Goal: Task Accomplishment & Management: Use online tool/utility

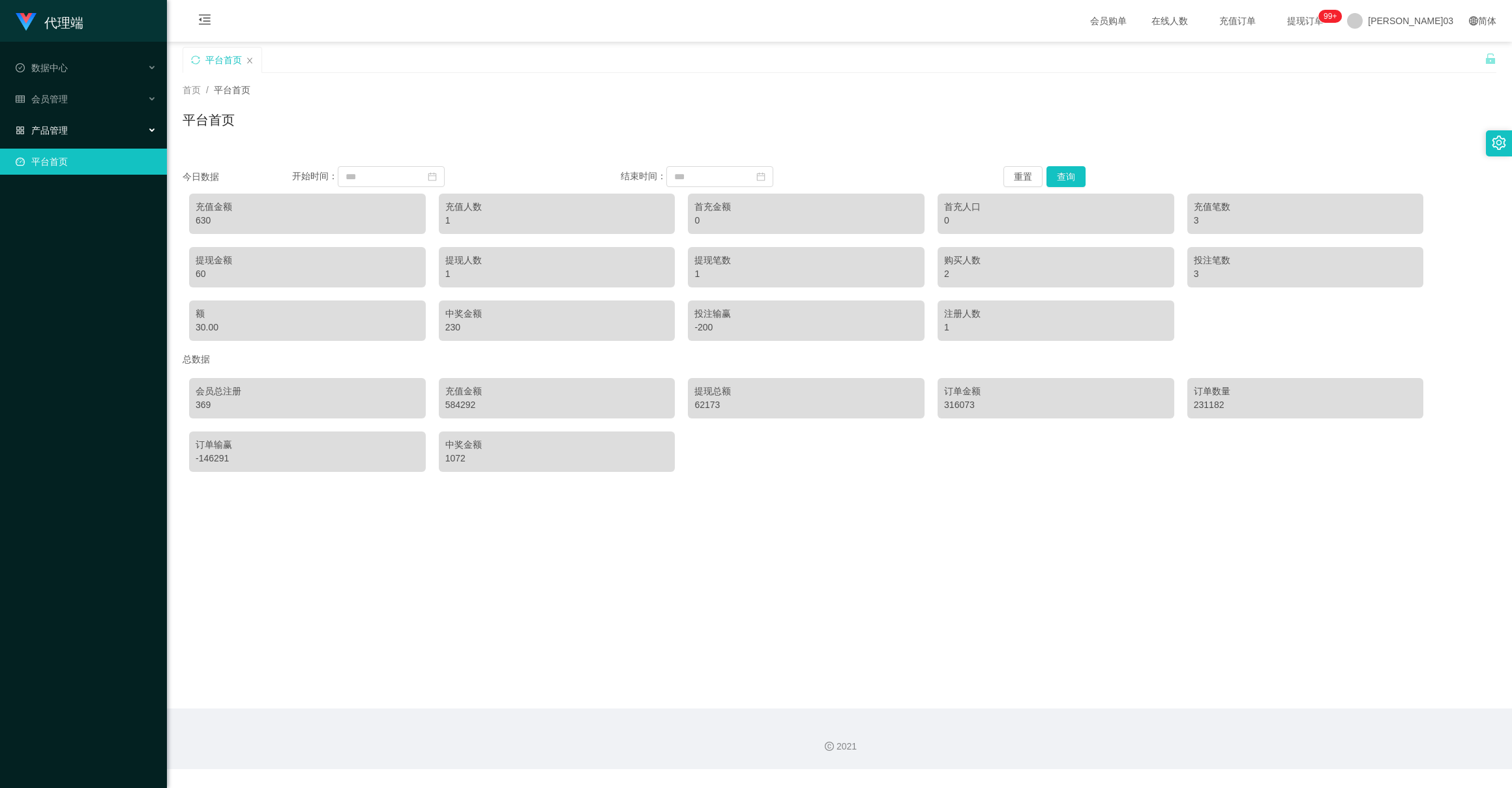
click at [55, 125] on font "产品管理" at bounding box center [49, 130] width 36 height 11
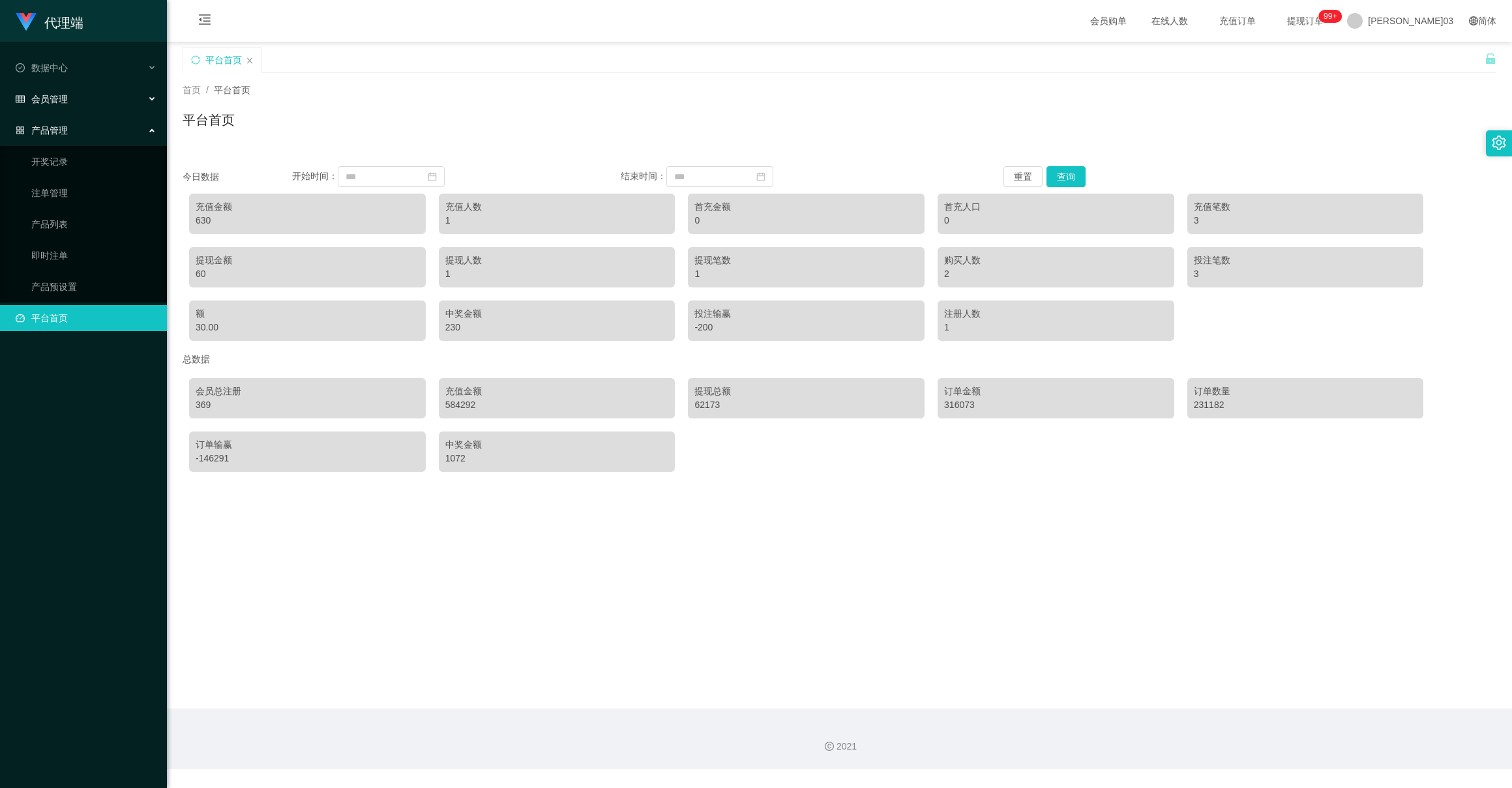
click at [73, 104] on div "会员管理" at bounding box center [83, 99] width 167 height 26
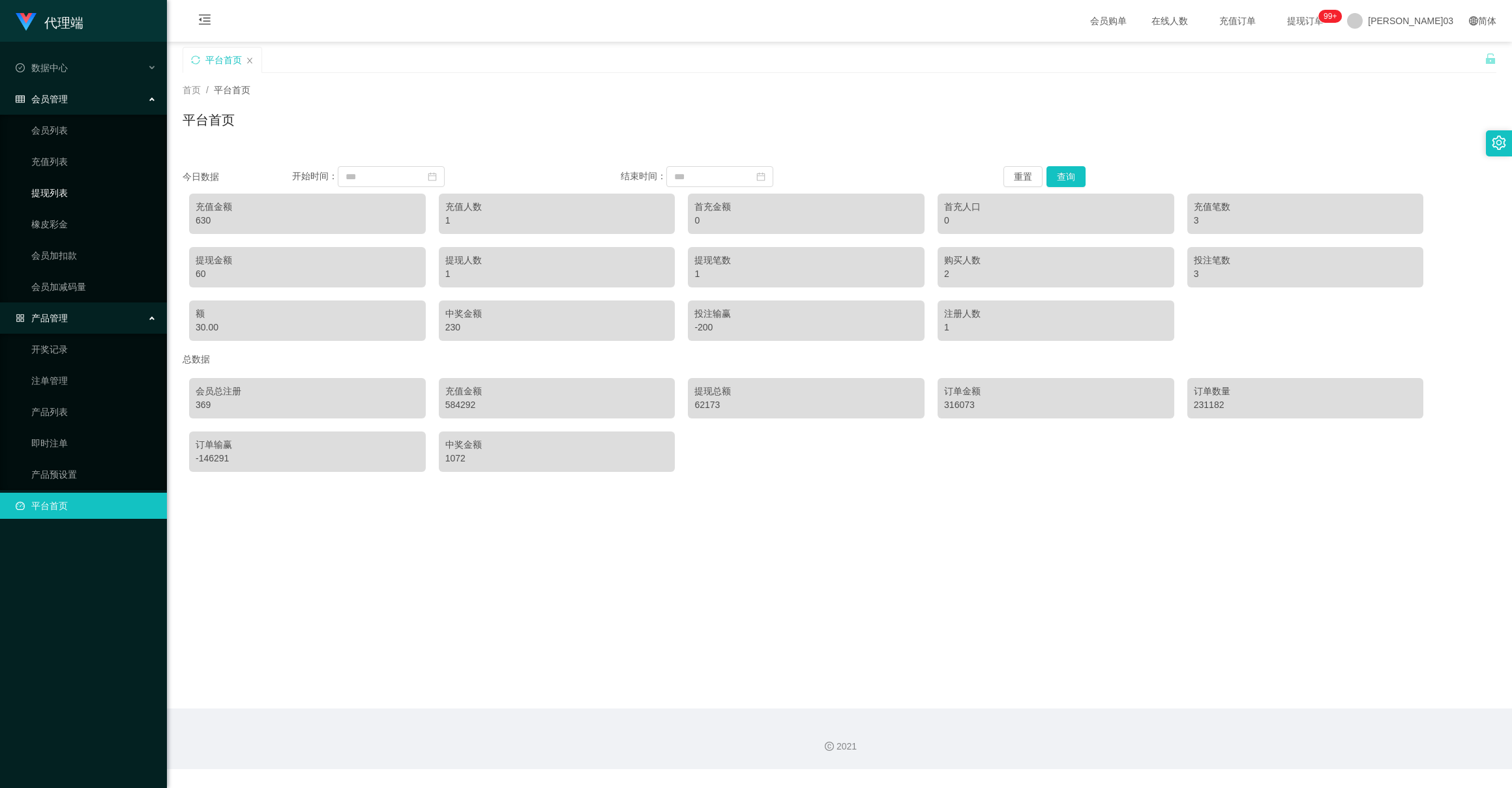
click at [53, 195] on link "提现列表" at bounding box center [94, 193] width 125 height 26
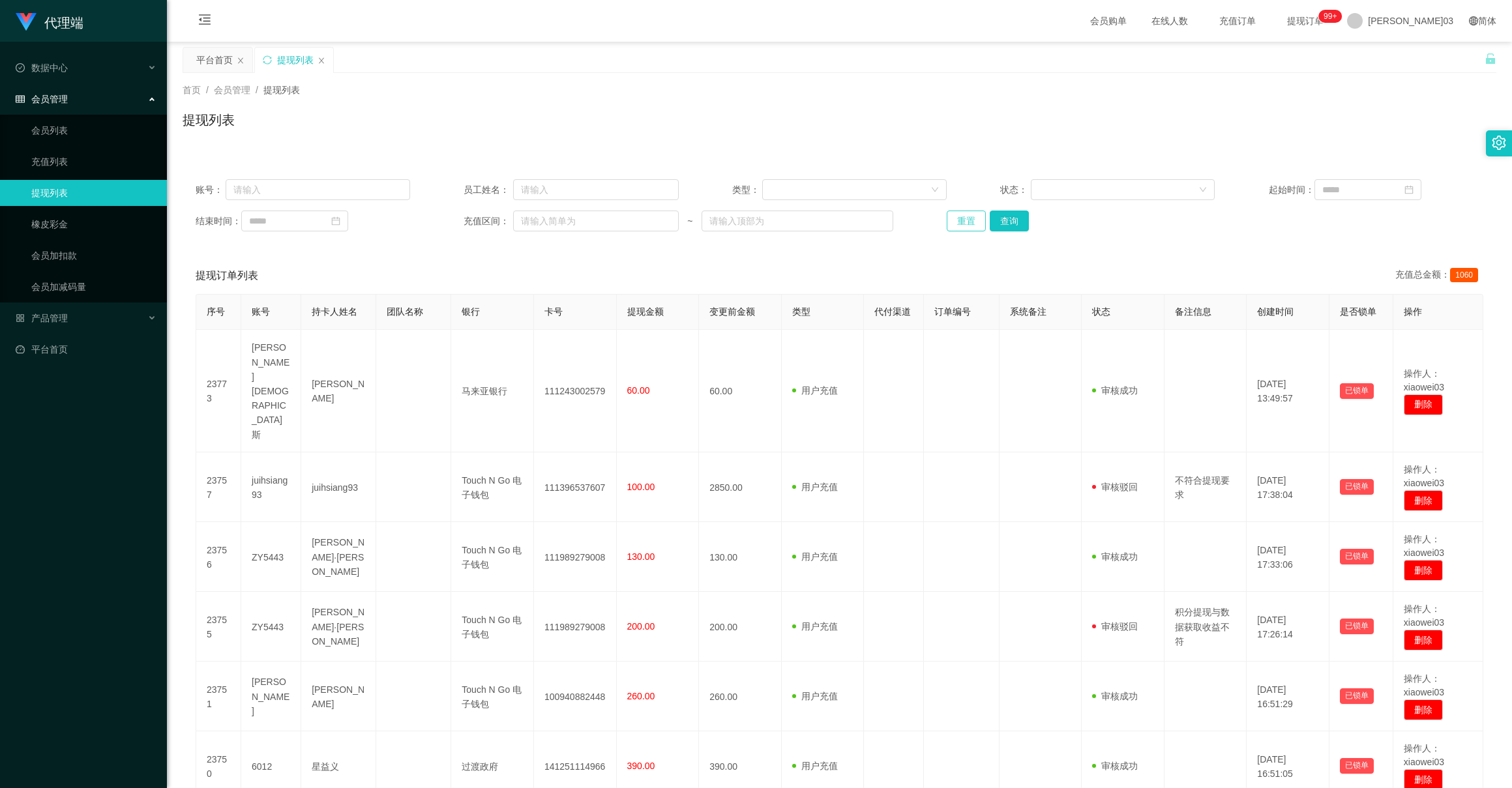
click at [951, 219] on button "重置" at bounding box center [966, 221] width 39 height 21
click at [276, 148] on div "首页 / 会员管理 / 提现列表 / 提现列表" at bounding box center [839, 111] width 1345 height 77
click at [57, 221] on link "橡皮彩金" at bounding box center [94, 224] width 125 height 26
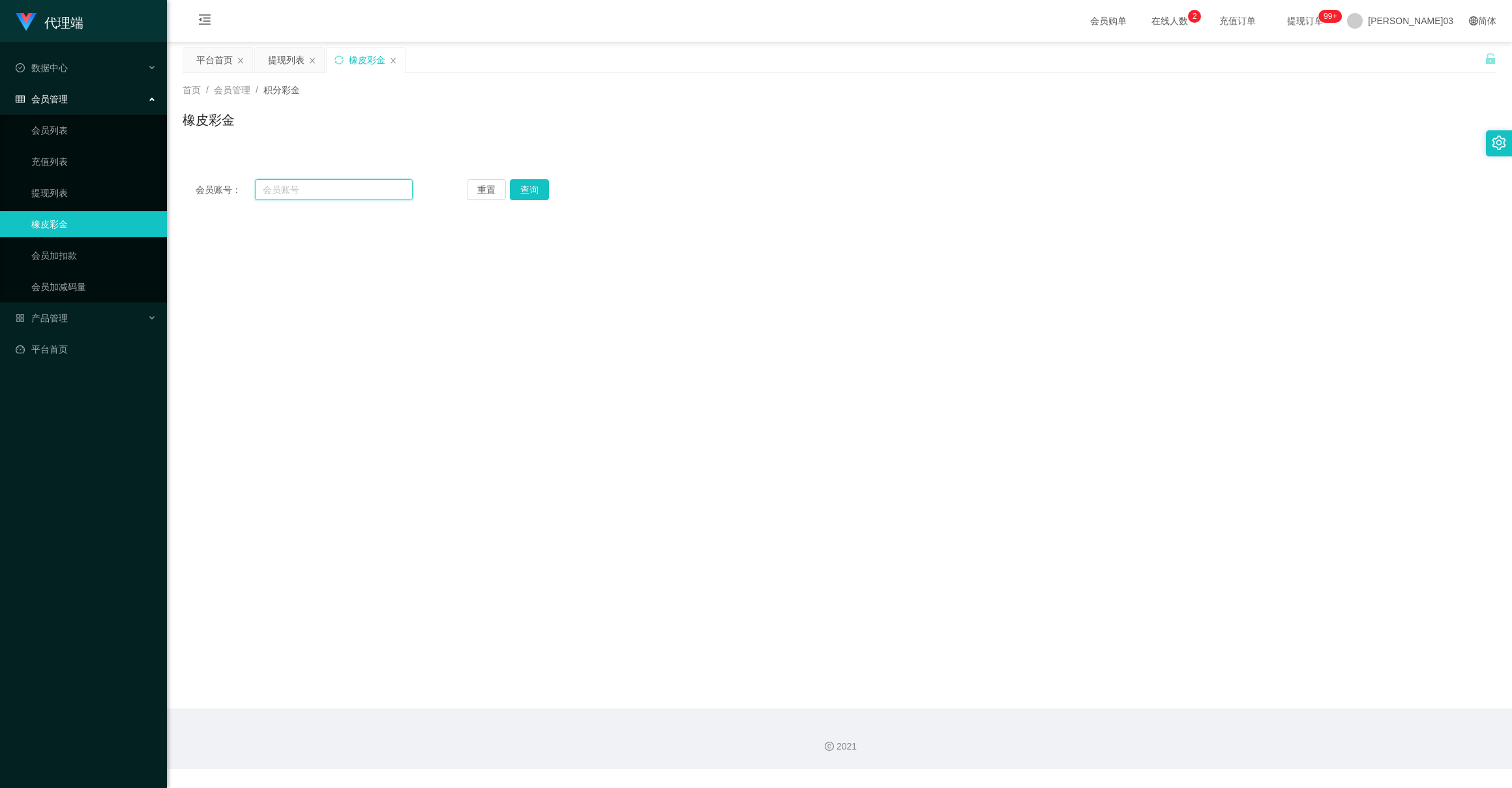
click at [339, 190] on input "text" at bounding box center [333, 190] width 157 height 21
click at [480, 195] on button "重置" at bounding box center [486, 190] width 39 height 21
click at [293, 188] on input "text" at bounding box center [333, 190] width 157 height 21
paste input "Ouies"
type input "Ouies"
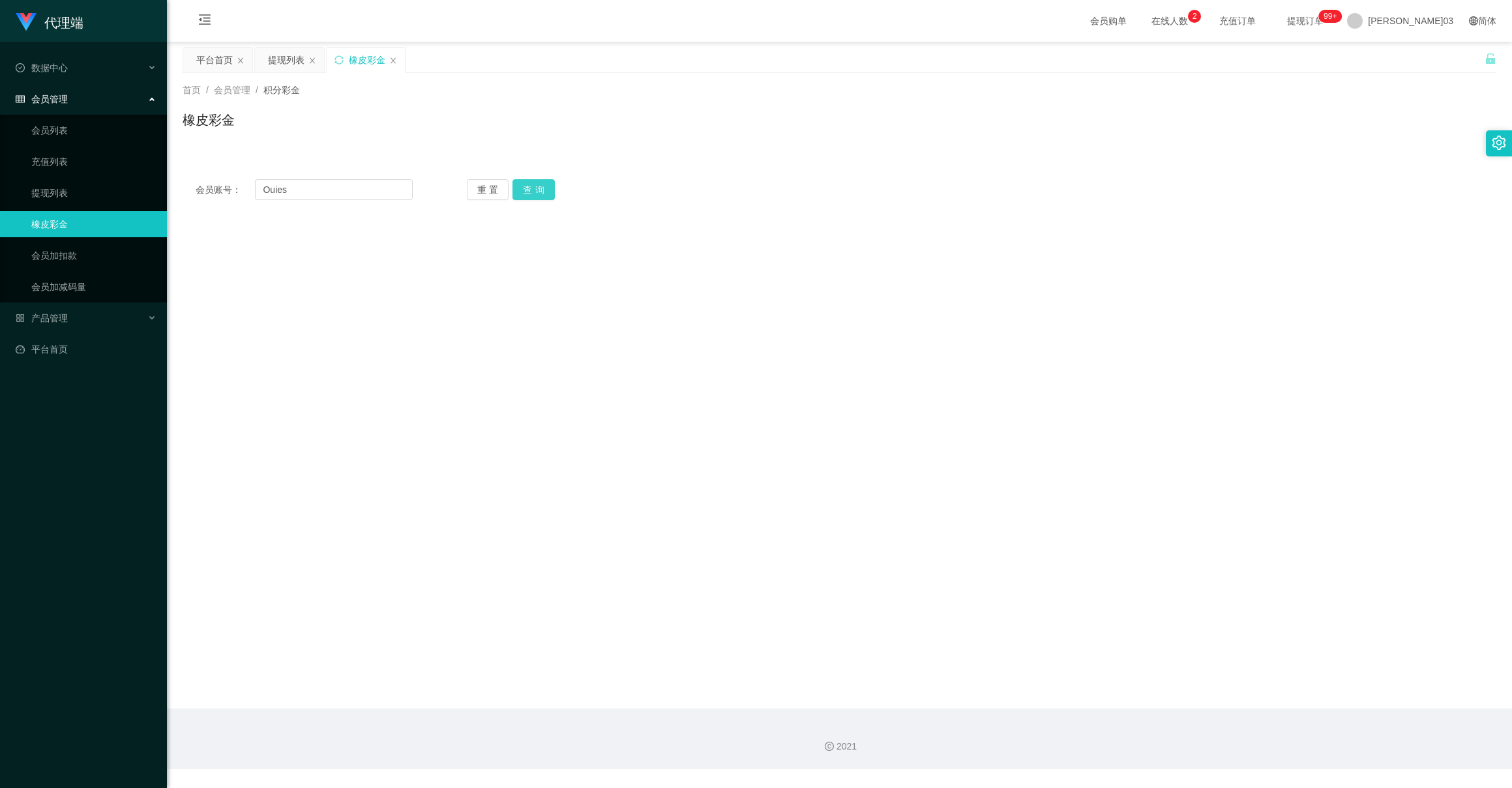
click at [538, 190] on button "查询" at bounding box center [534, 190] width 43 height 21
drag, startPoint x: 332, startPoint y: 200, endPoint x: 220, endPoint y: 190, distance: 112.4
click at [220, 190] on div "会员账号： Ouies 重置 查询 会员账号 欧伊斯 会员姓名 拉维尼亚·欧伊·西恩 账号余额 70.00 操作类型 彩金加款 彩金扣款 钱 确实定" at bounding box center [839, 321] width 1314 height 310
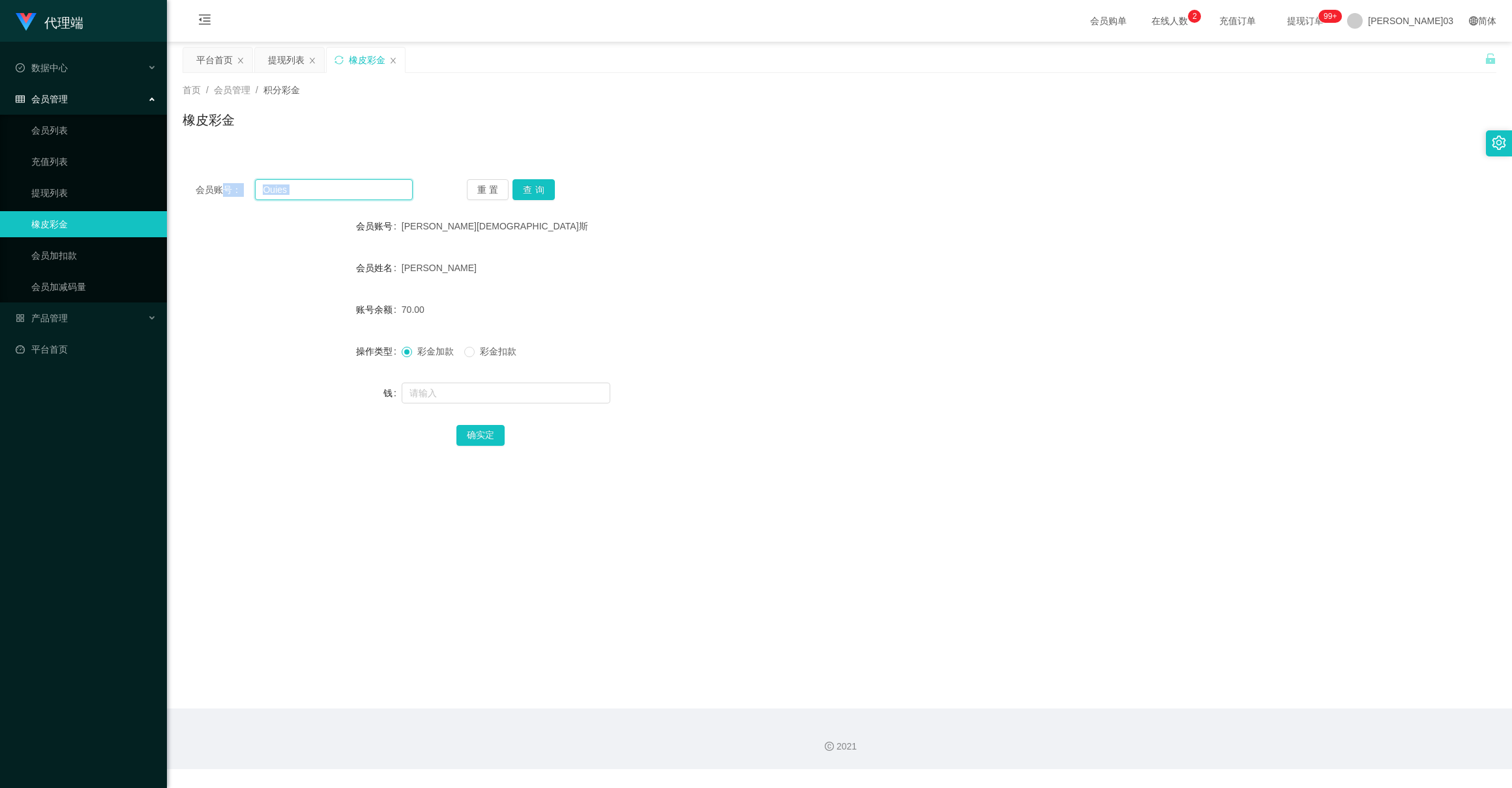
click at [306, 188] on input "Ouies" at bounding box center [333, 190] width 157 height 21
click at [304, 188] on input "Ouies" at bounding box center [333, 190] width 157 height 21
drag, startPoint x: 304, startPoint y: 188, endPoint x: 256, endPoint y: 185, distance: 48.1
click at [256, 185] on input "Ouies" at bounding box center [333, 190] width 157 height 21
click at [485, 194] on button "重置" at bounding box center [488, 190] width 43 height 21
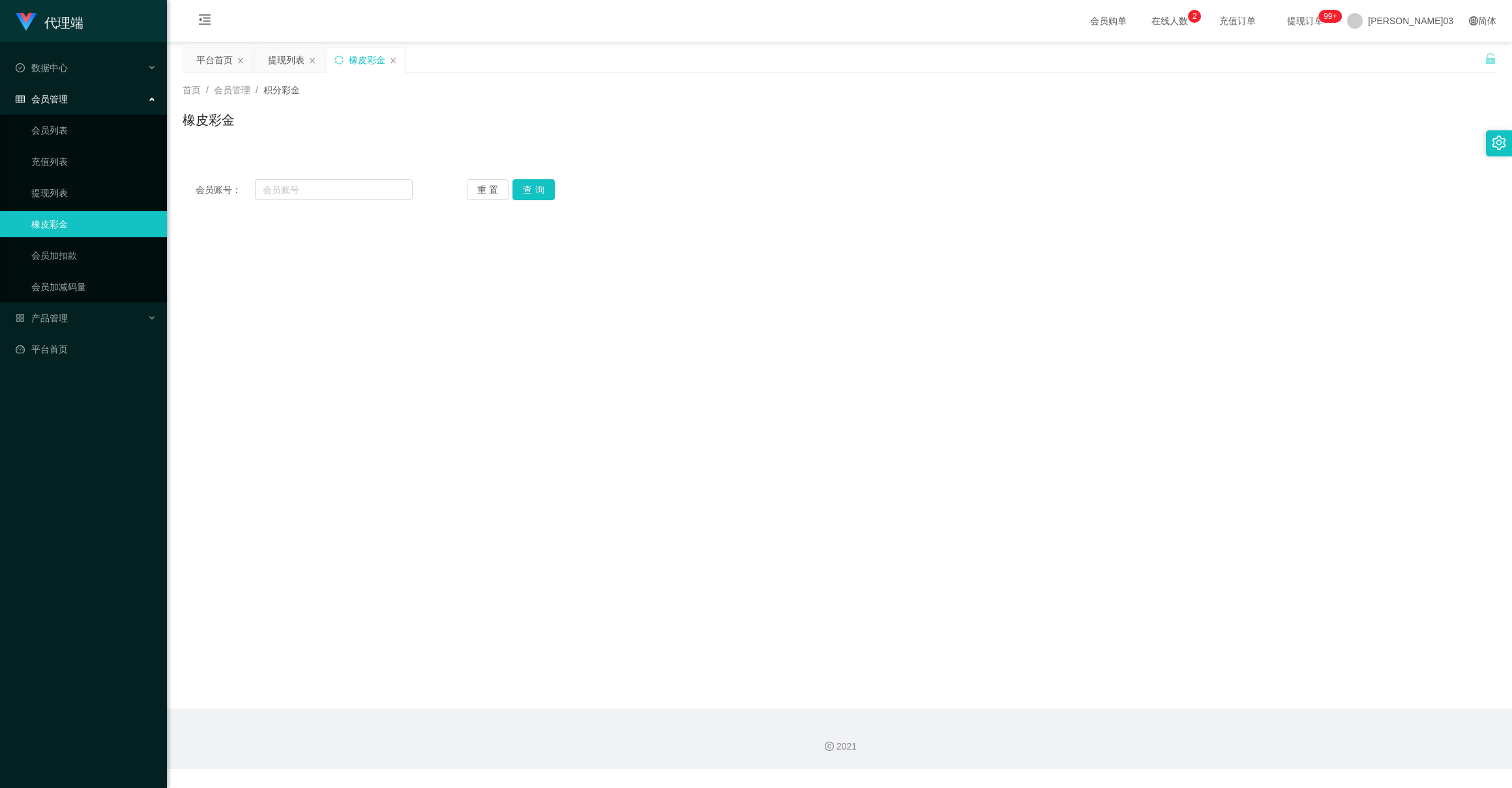
click at [340, 178] on div "会员账号： 重置 查询 会员账号 欧伊斯 会员姓名 拉维尼亚·欧伊·西恩 账号余额 70.00 操作类型 彩金加款 彩金扣款 钱 确实定" at bounding box center [839, 190] width 1314 height 47
click at [343, 195] on input "text" at bounding box center [333, 190] width 157 height 21
paste input "Ouies"
type input "Ouies"
click at [527, 192] on button "查询" at bounding box center [534, 190] width 43 height 21
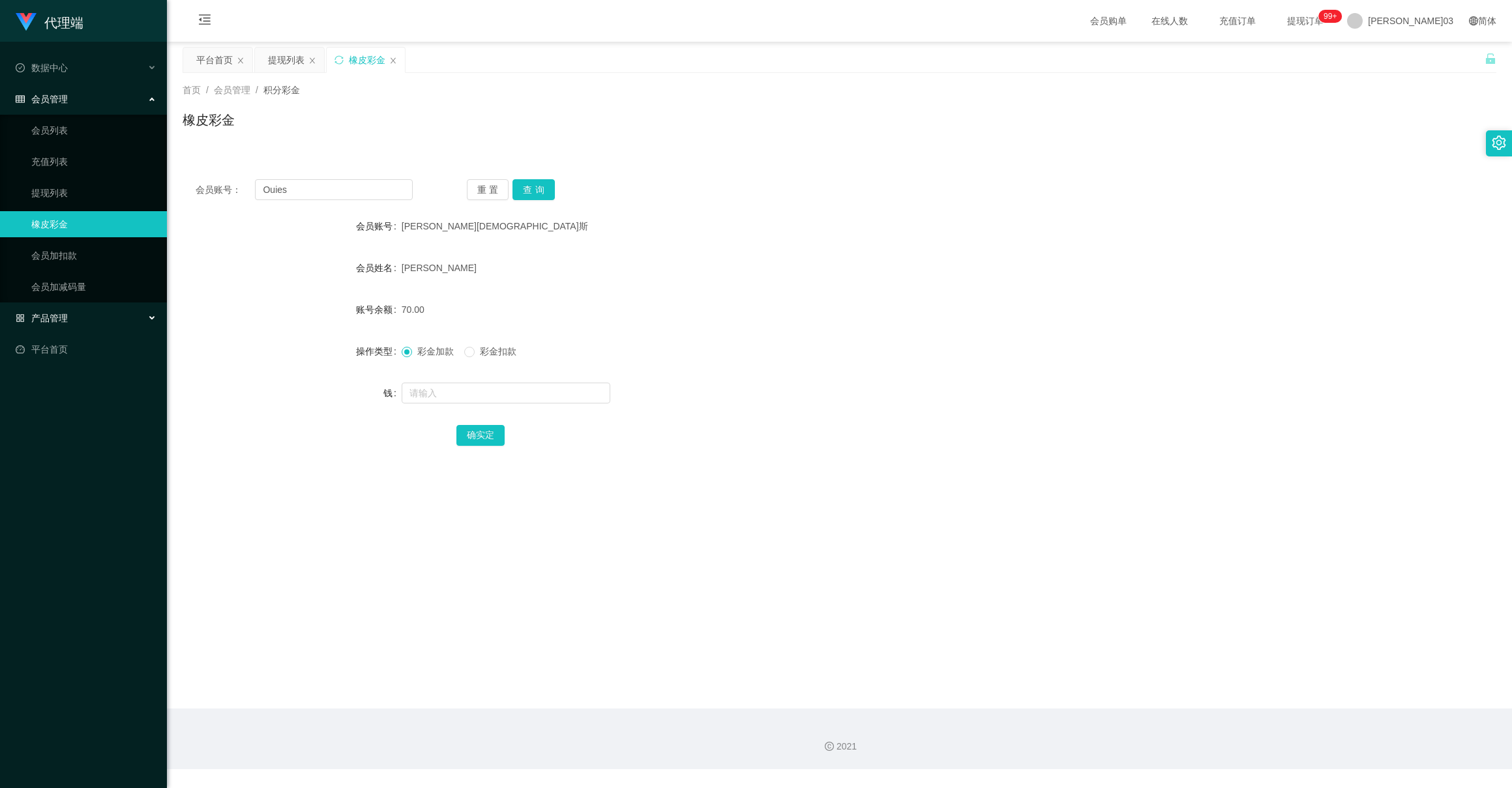
click at [55, 313] on font "产品管理" at bounding box center [49, 318] width 36 height 11
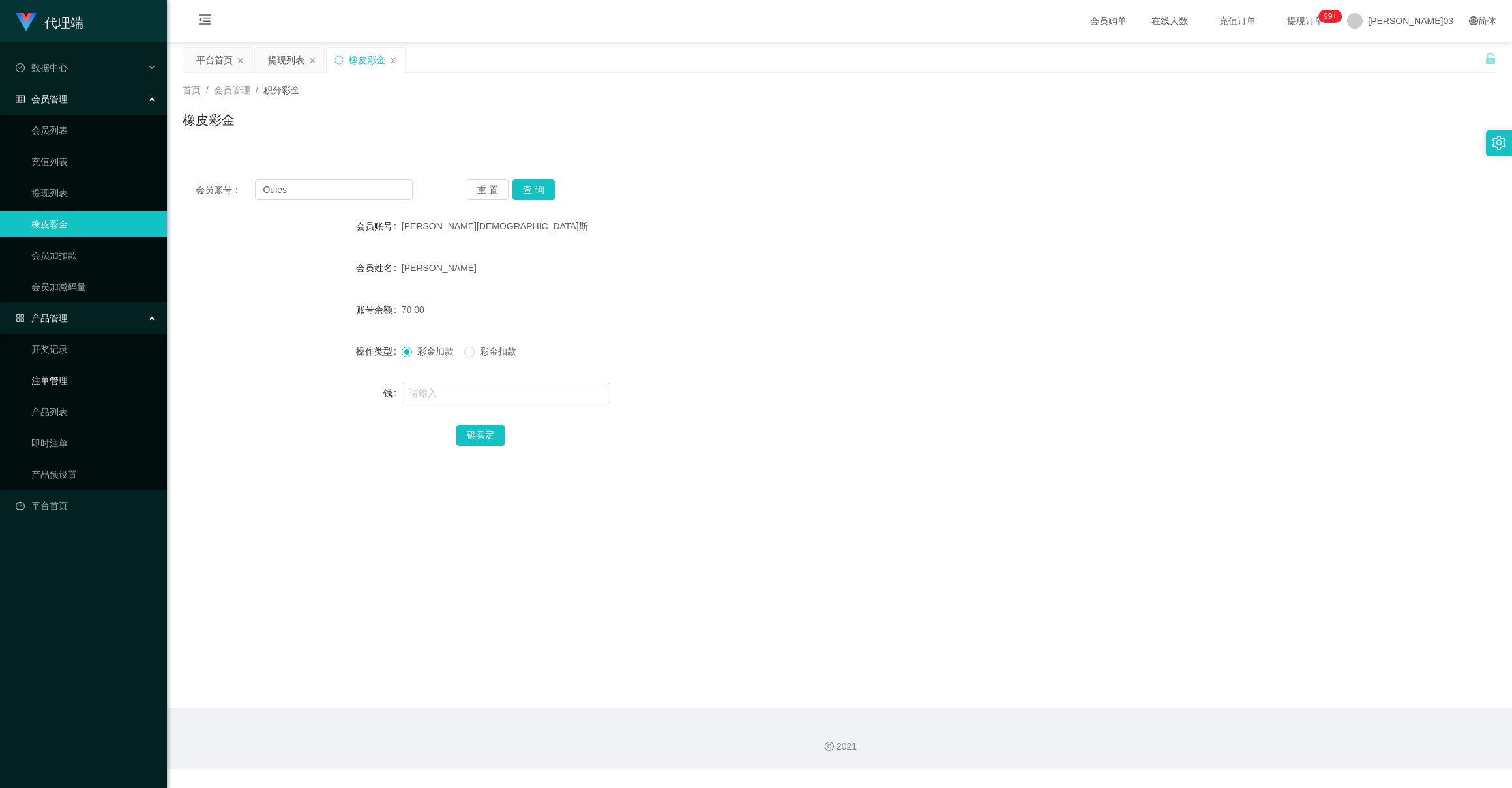
click at [55, 380] on link "注单管理" at bounding box center [94, 381] width 125 height 26
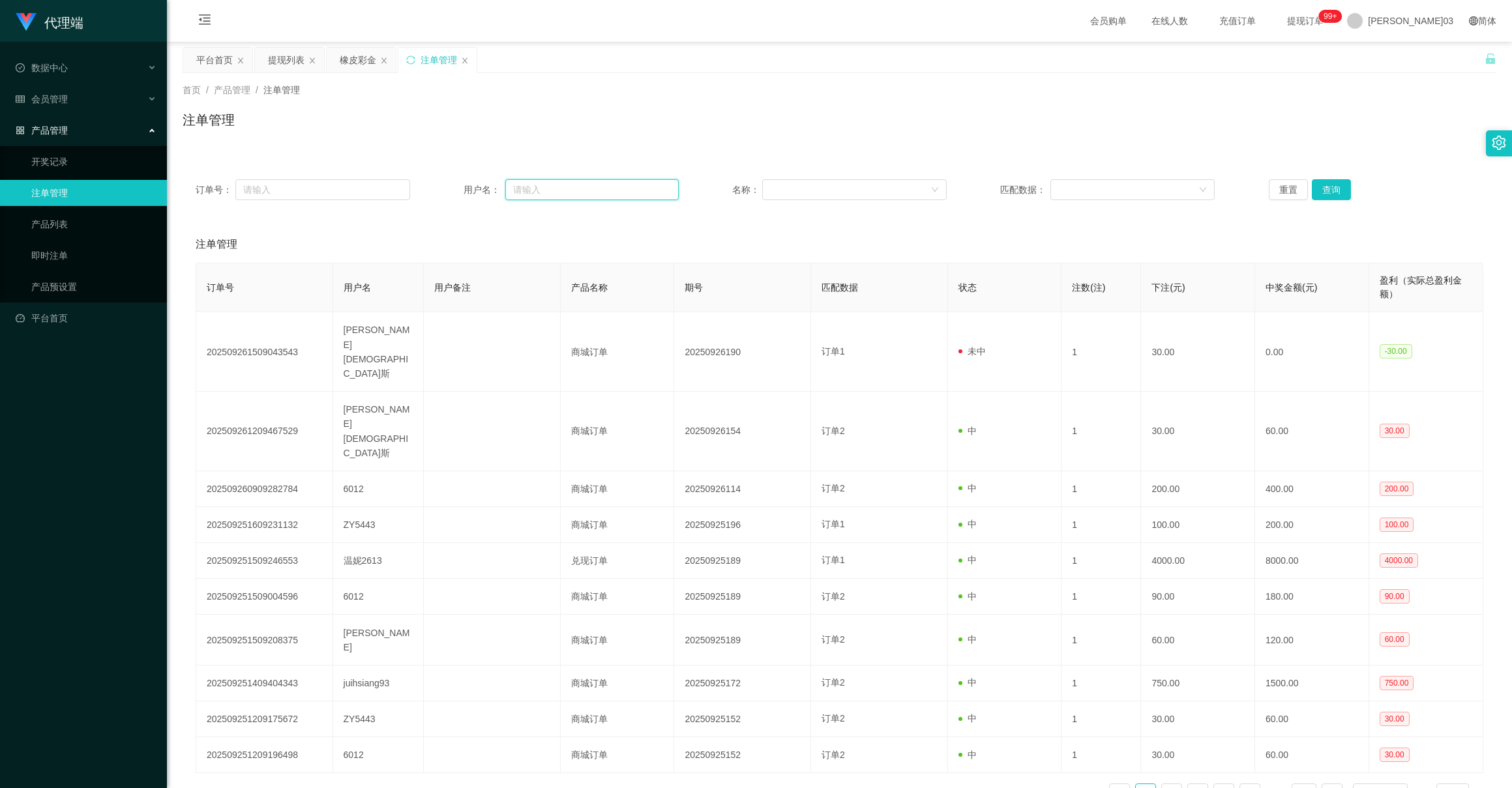
click at [596, 190] on input "text" at bounding box center [592, 190] width 173 height 21
paste input "Ouies"
type input "Ouies"
click at [1330, 195] on button "查询" at bounding box center [1337, 190] width 43 height 21
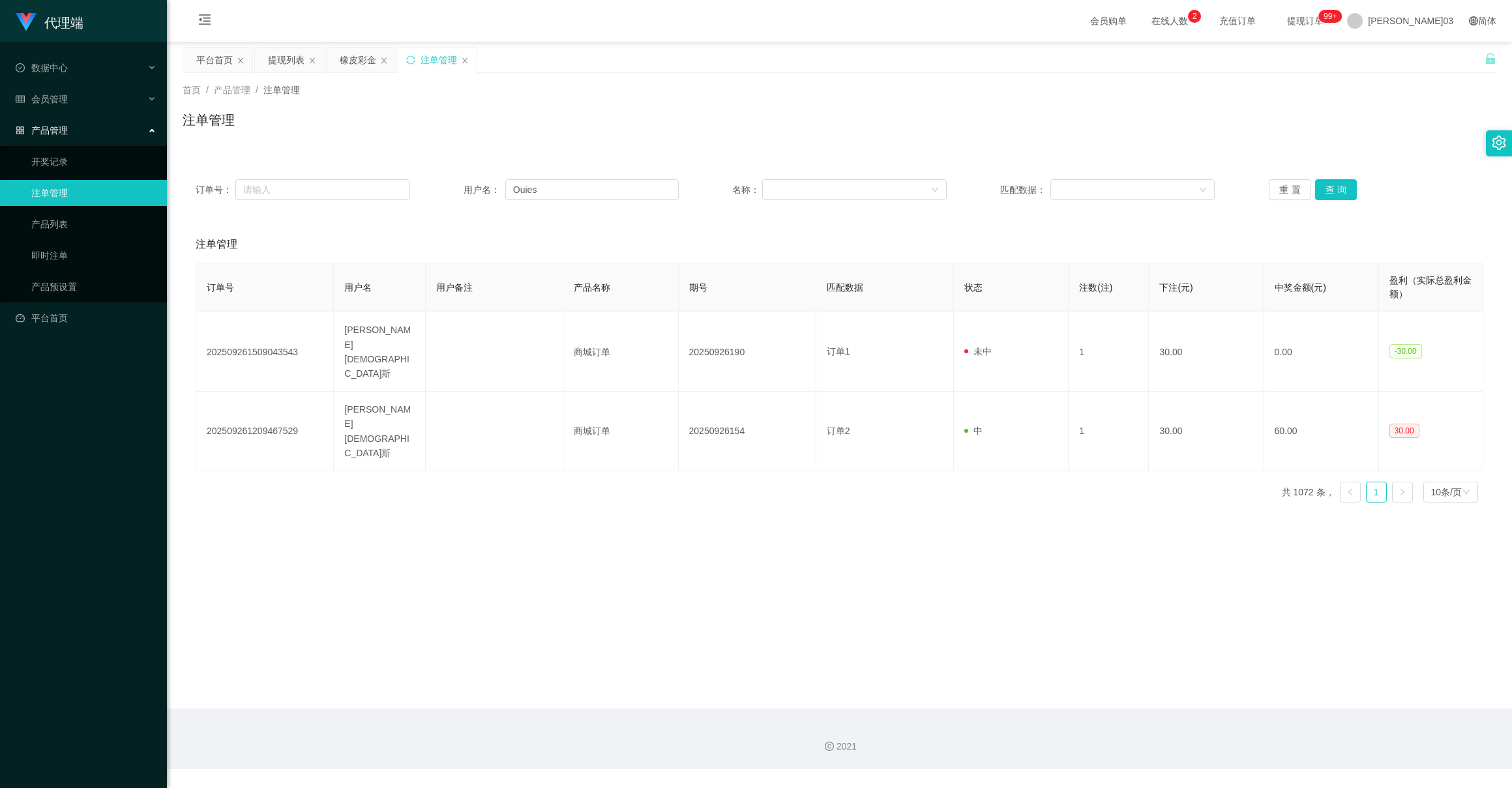
click at [317, 452] on main "关闭门户 关闭右侧 关闭其他 刷新页面 平台首页 提现列表 橡皮彩金 注单管理 首页 / 产品管理 / 注单管理 / 注单管理 订单号： 用户名： Ouies…" at bounding box center [839, 376] width 1345 height 667
click at [73, 99] on div "会员管理" at bounding box center [83, 99] width 167 height 26
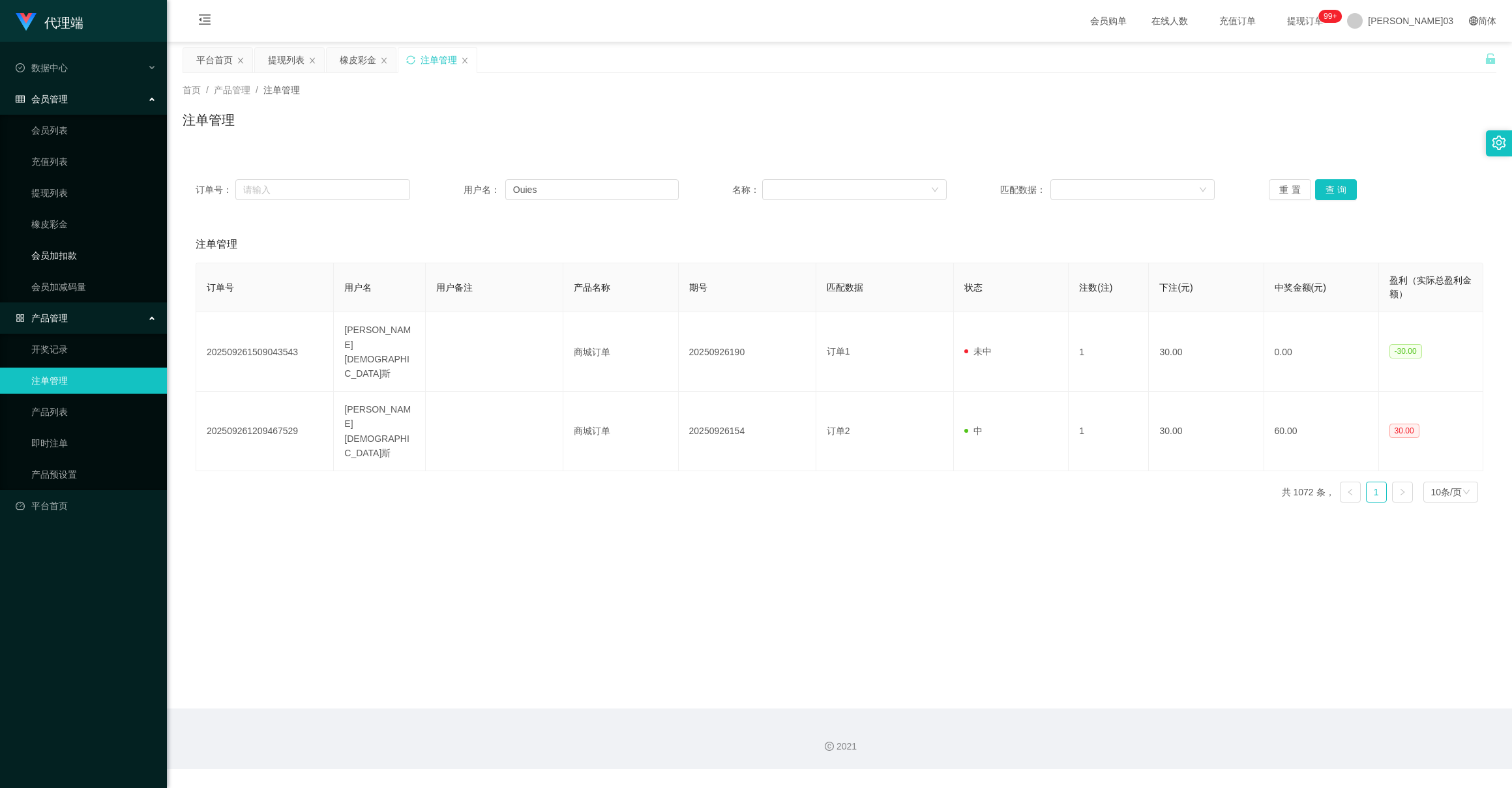
click at [60, 243] on link "会员加扣款" at bounding box center [94, 256] width 125 height 26
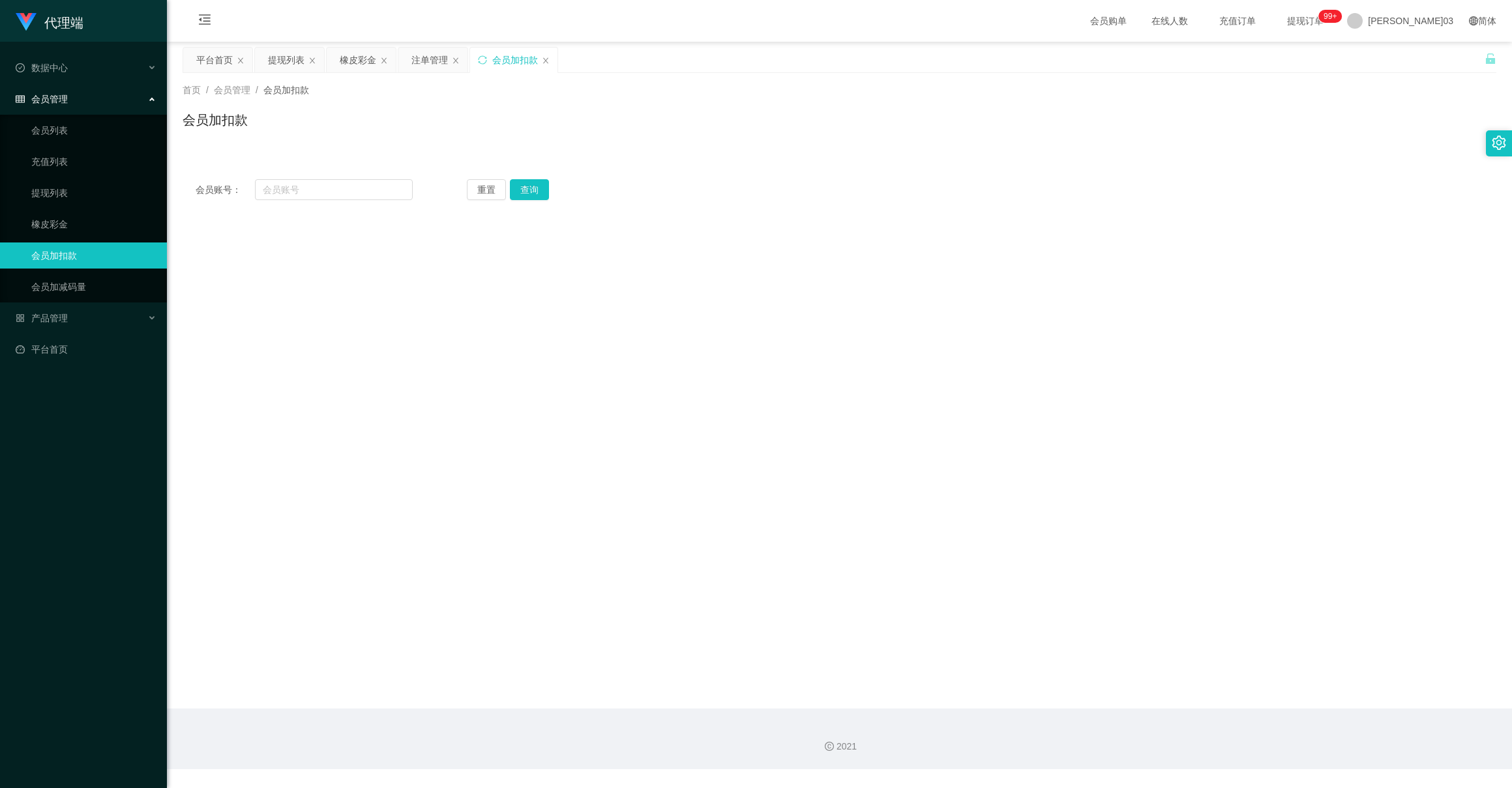
click at [60, 204] on ul "会员列表 充值列表 提现列表 橡皮彩金 会员加扣款 会员加减码量" at bounding box center [83, 209] width 167 height 188
click at [61, 221] on link "橡皮彩金" at bounding box center [94, 224] width 125 height 26
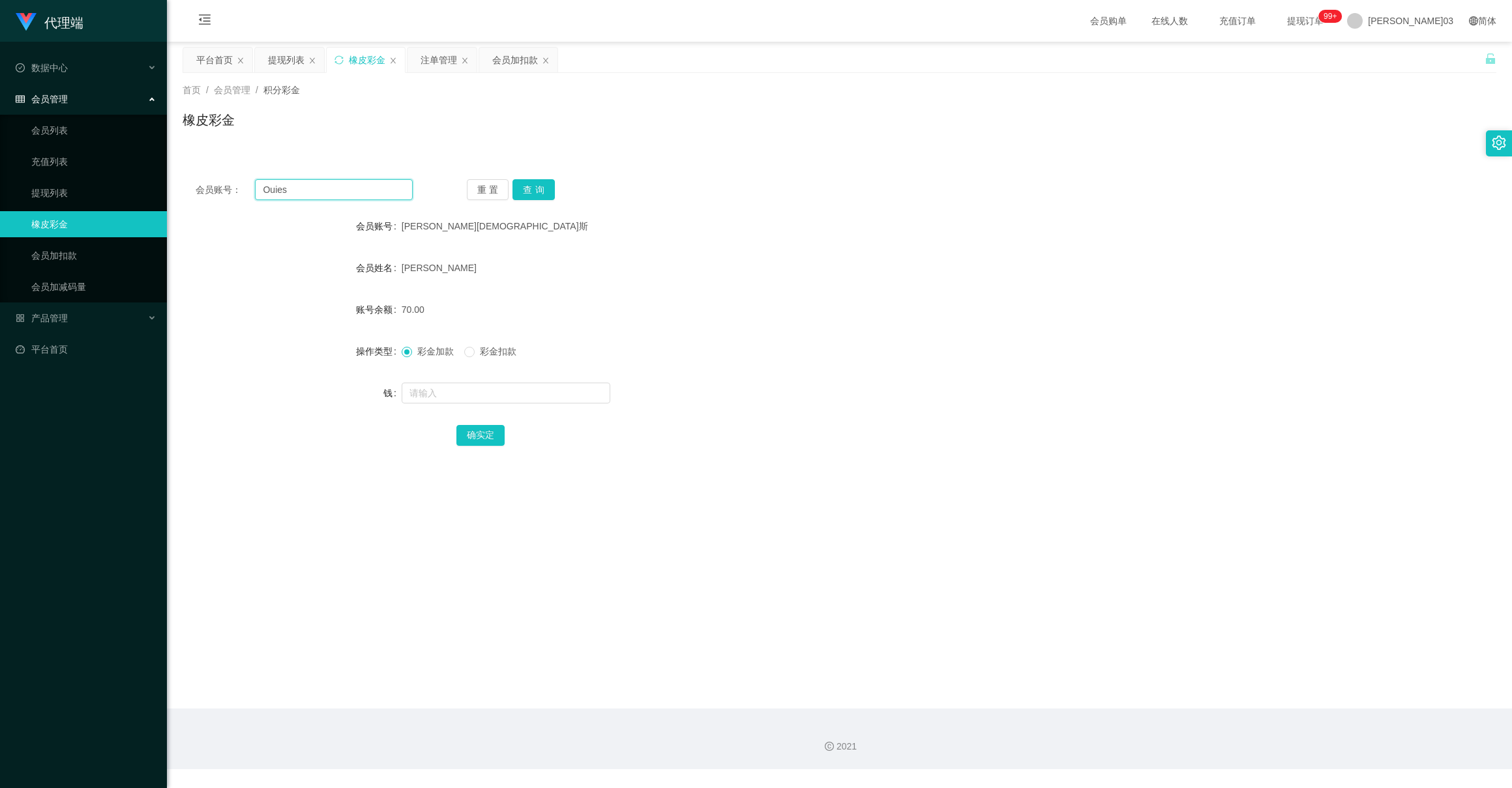
click at [311, 192] on input "Ouies" at bounding box center [333, 190] width 157 height 21
click at [497, 190] on button "重置" at bounding box center [488, 190] width 43 height 21
click at [314, 192] on input "text" at bounding box center [333, 190] width 157 height 21
paste input "Ouies"
type input "Ouies"
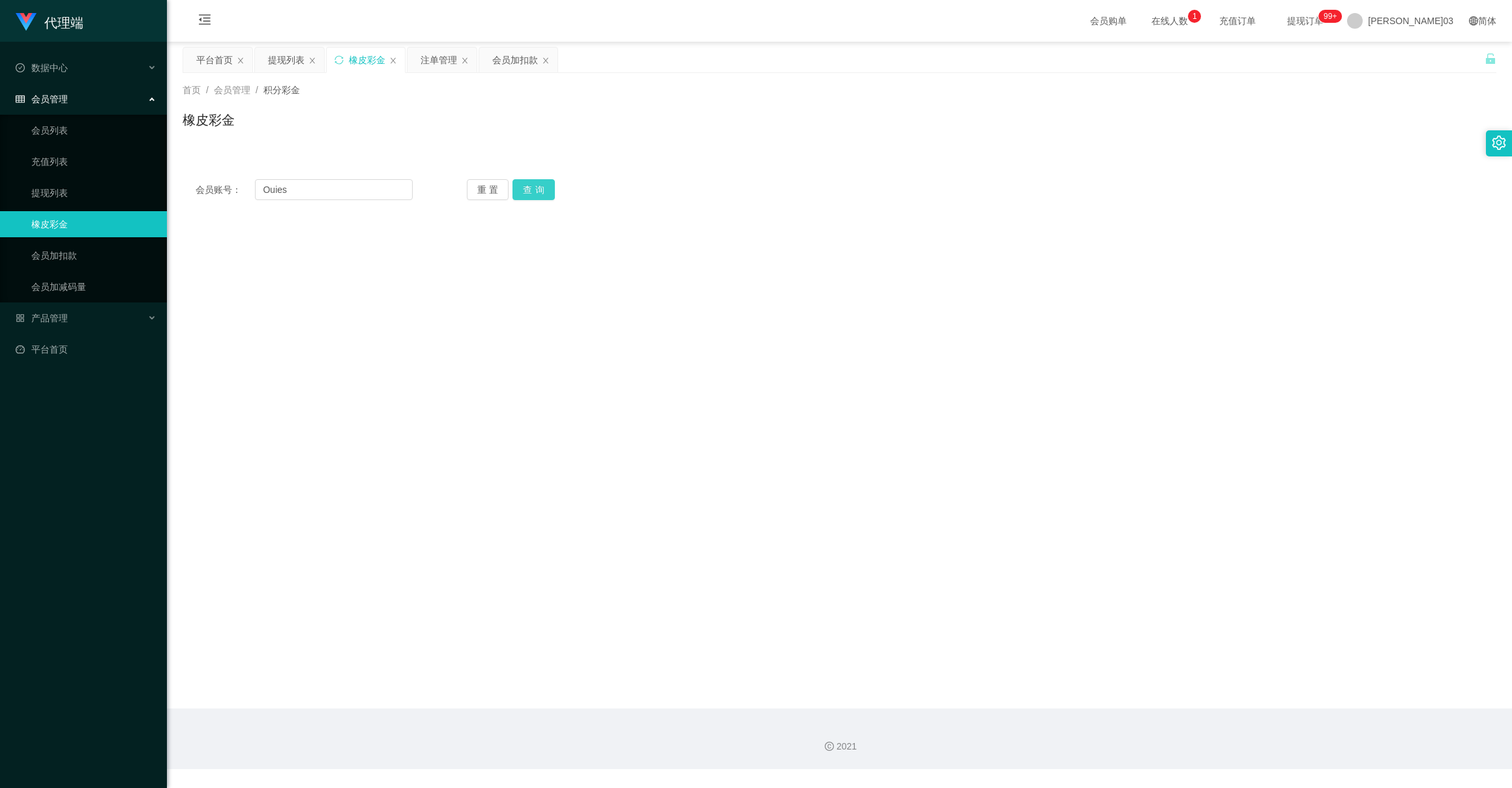
click at [548, 188] on button "查询" at bounding box center [534, 190] width 43 height 21
click at [918, 516] on main "关闭门户 关闭右侧 关闭其他 刷新页面 平台首页 提现列表 橡皮彩金 注单管理 会员加扣款 首页 / 会员管理 / 积分彩金 / 橡皮彩金 会员账号： Oui…" at bounding box center [839, 376] width 1345 height 667
click at [479, 188] on button "重置" at bounding box center [488, 190] width 43 height 21
click at [386, 190] on input "text" at bounding box center [333, 190] width 157 height 21
paste input "@Dkdone1234"
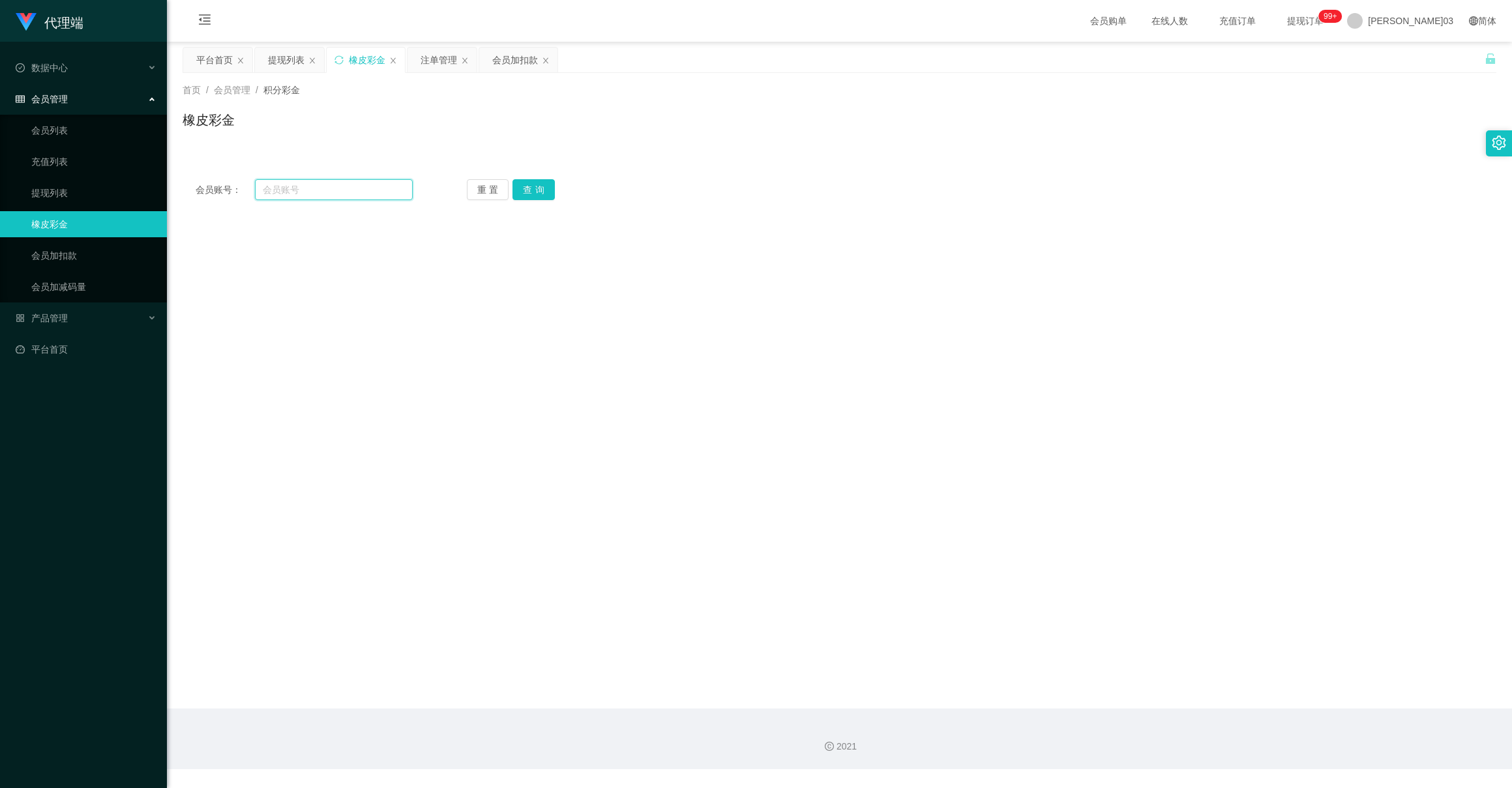
type input "@Dkdone1234"
drag, startPoint x: 345, startPoint y: 190, endPoint x: 249, endPoint y: 198, distance: 96.3
click at [249, 198] on div "会员账号： @Dkdone1234" at bounding box center [305, 190] width 217 height 21
drag, startPoint x: 301, startPoint y: 315, endPoint x: 295, endPoint y: 273, distance: 42.4
click at [301, 315] on main "关闭门户 关闭右侧 关闭其他 刷新页面 平台首页 提现列表 橡皮彩金 注单管理 会员加扣款 首页 / 会员管理 / 积分彩金 / 橡皮彩金 会员账号： 重置 …" at bounding box center [839, 376] width 1345 height 667
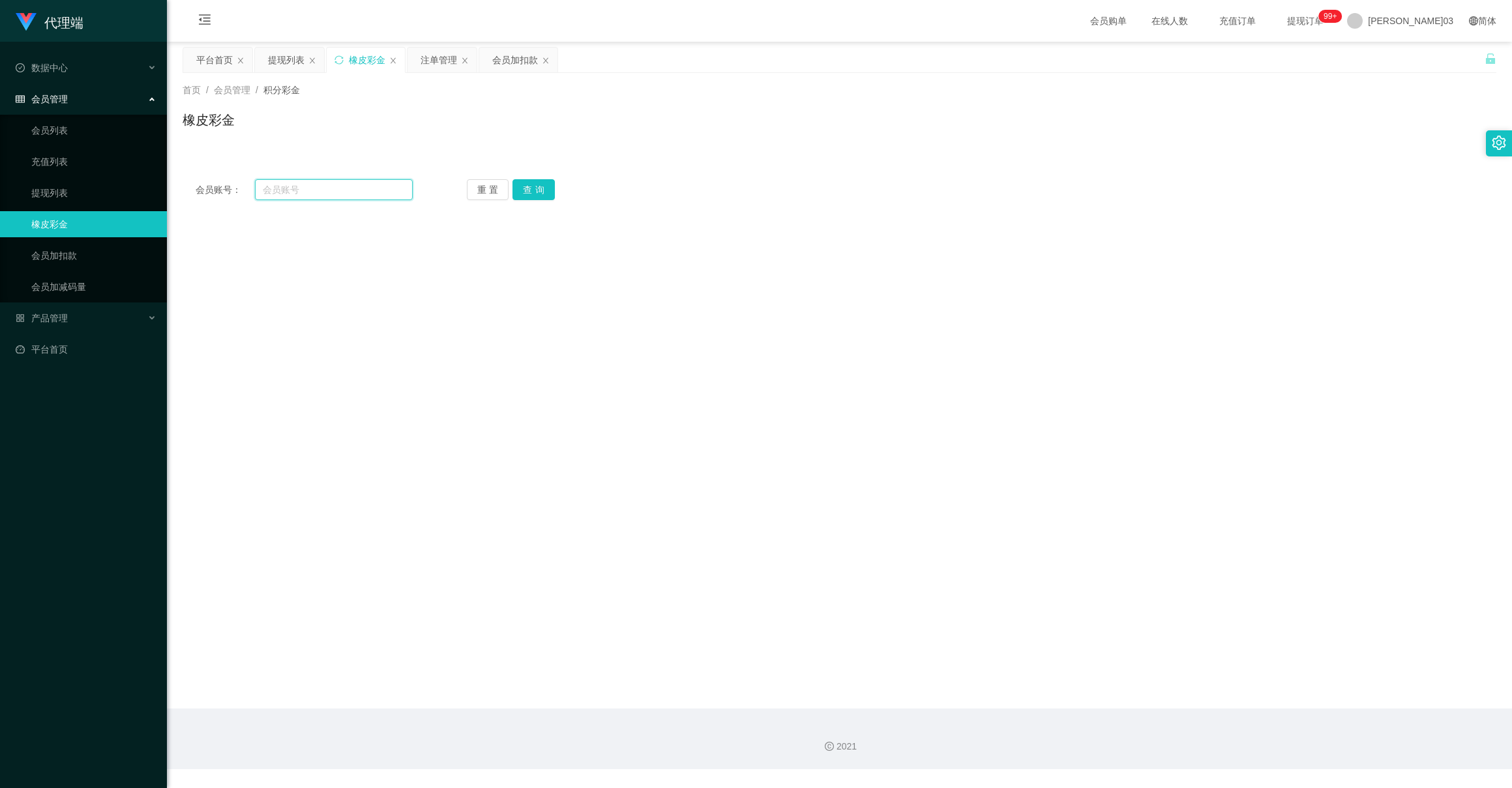
click at [334, 187] on input "text" at bounding box center [333, 190] width 157 height 21
paste input "Ouies"
type input "Ouies"
click at [537, 188] on button "查询" at bounding box center [534, 190] width 43 height 21
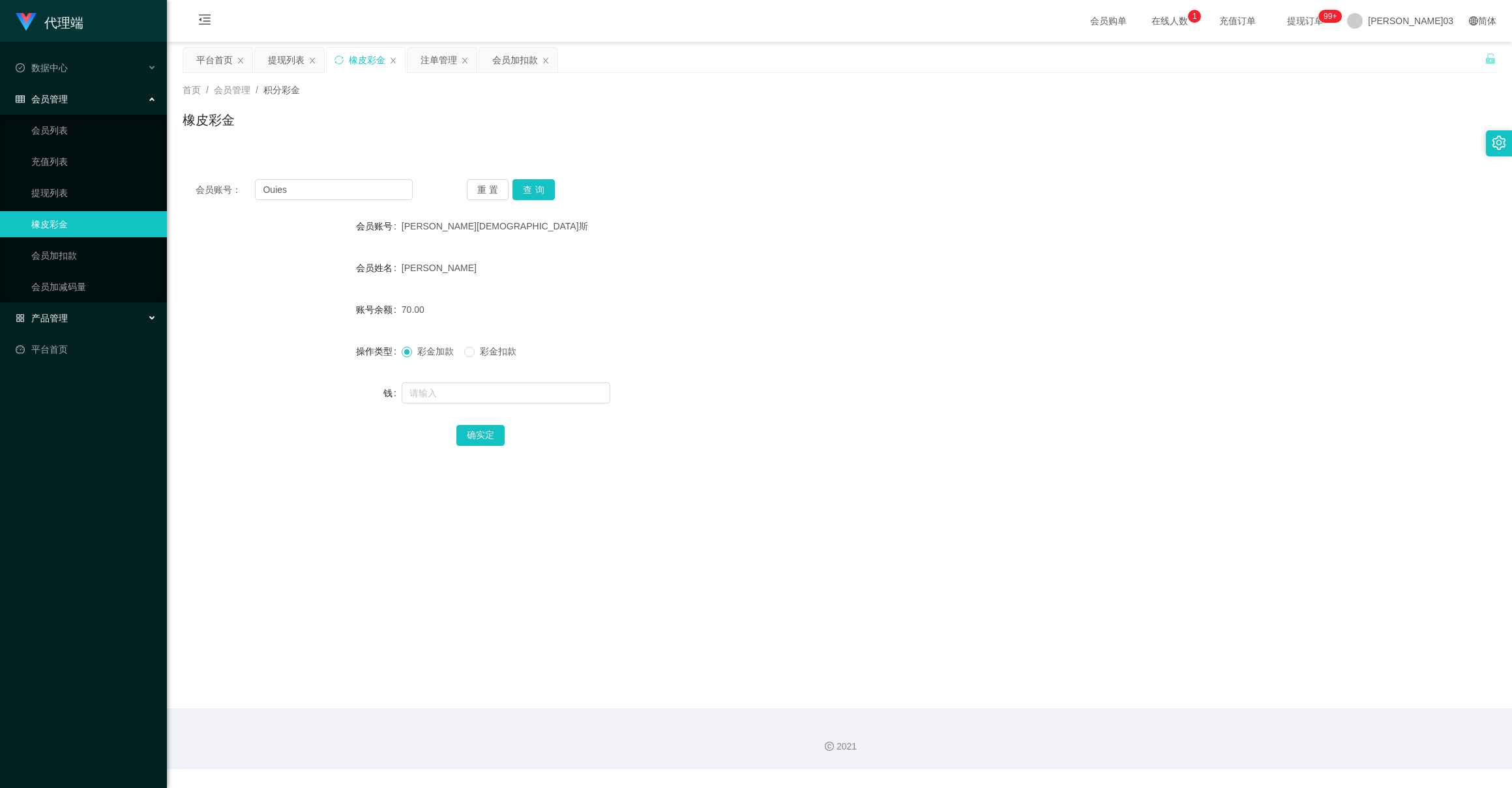
click at [49, 327] on div "产品管理" at bounding box center [83, 318] width 167 height 26
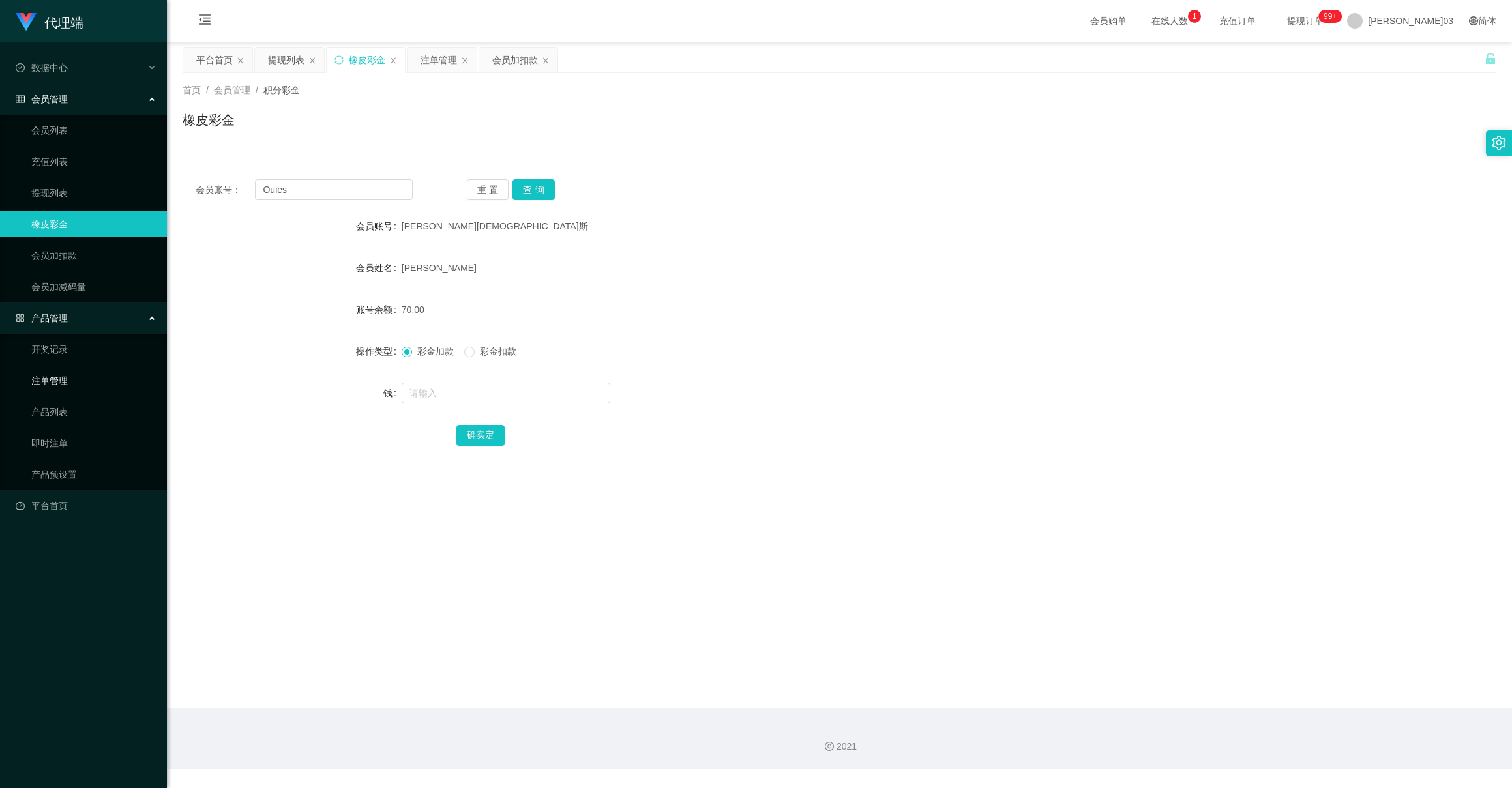
click at [71, 368] on link "注单管理" at bounding box center [94, 381] width 125 height 26
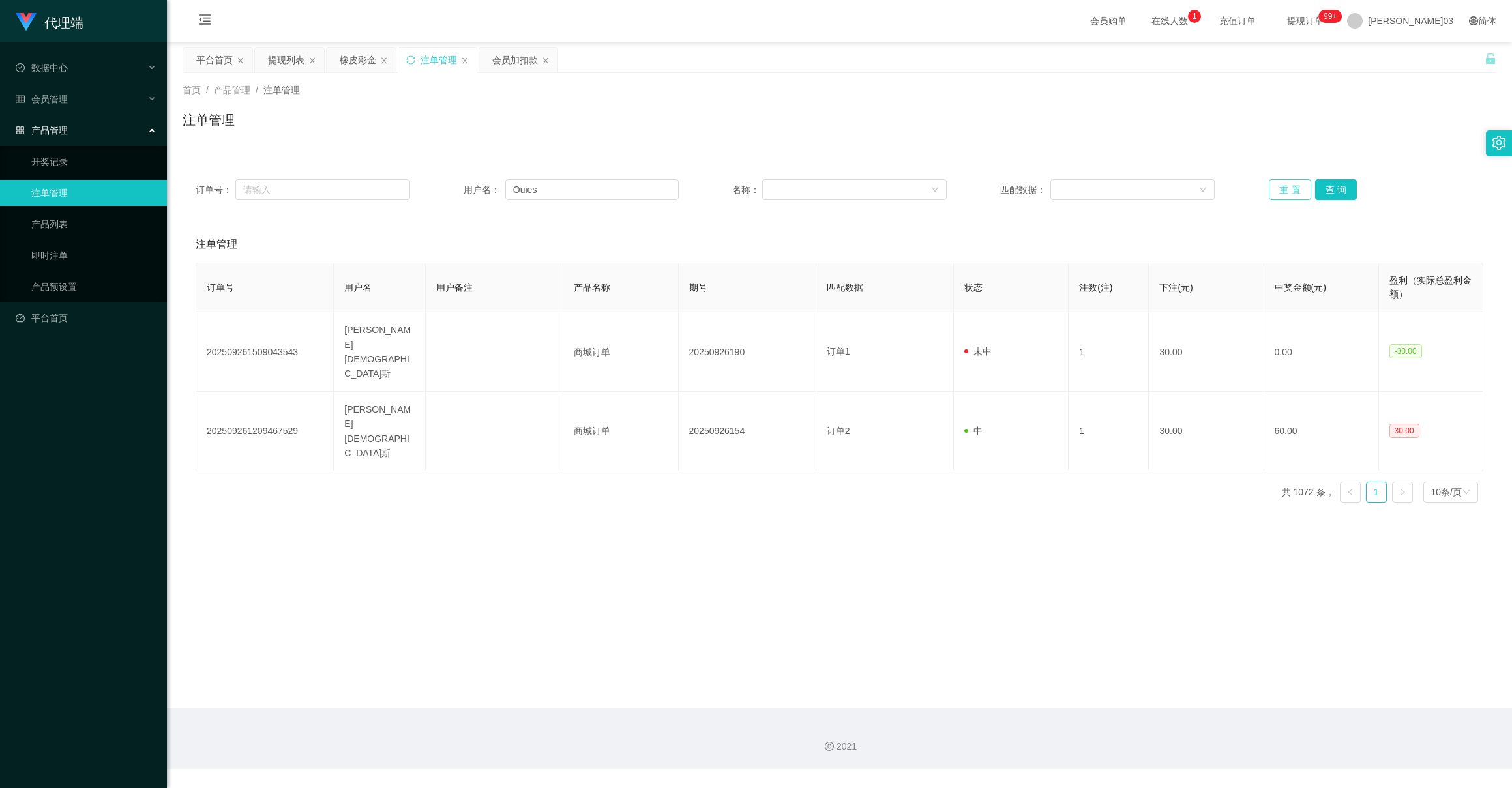
click at [1283, 187] on button "重置" at bounding box center [1290, 190] width 43 height 21
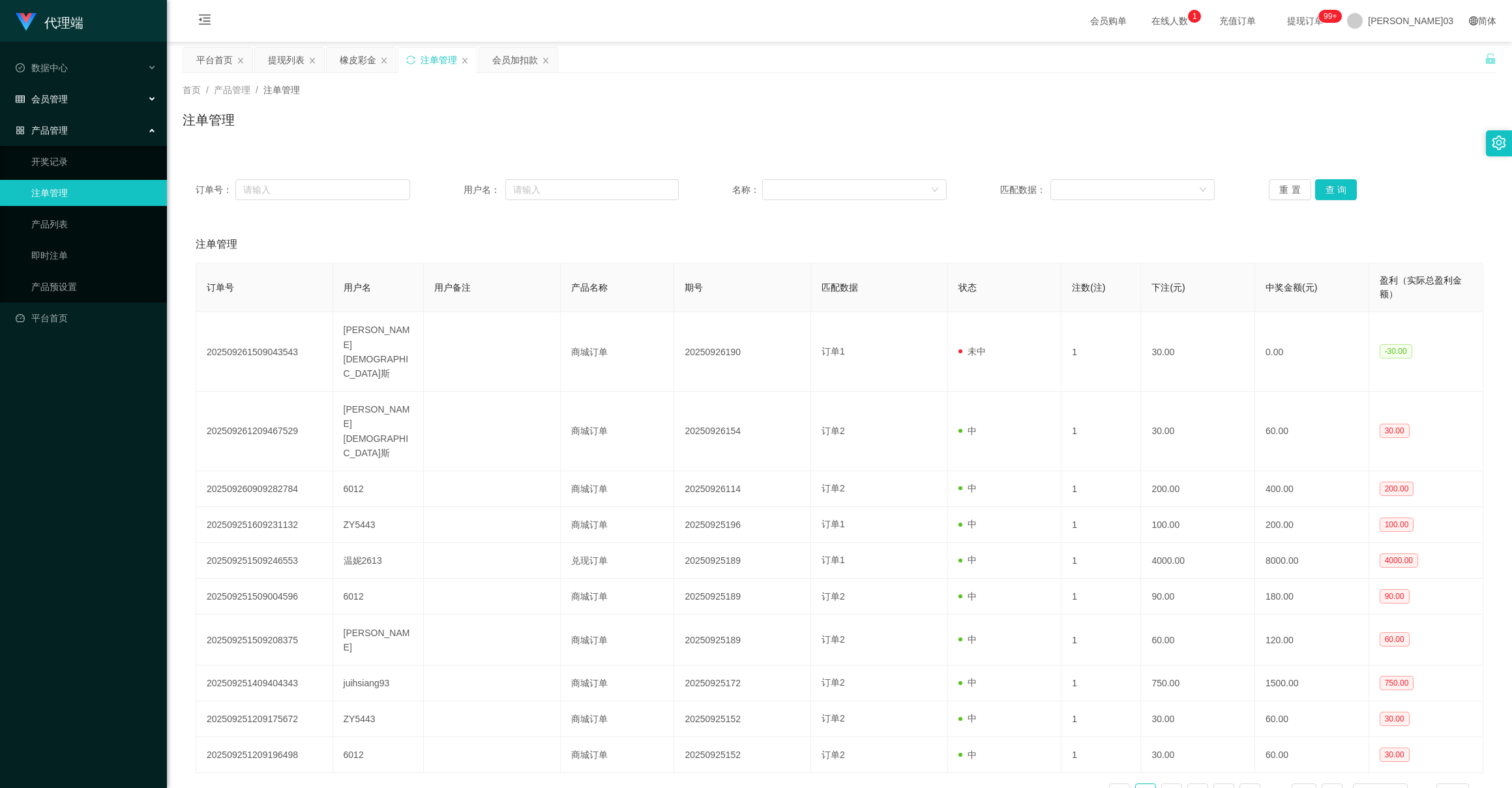
click at [60, 99] on font "会员管理" at bounding box center [49, 99] width 36 height 11
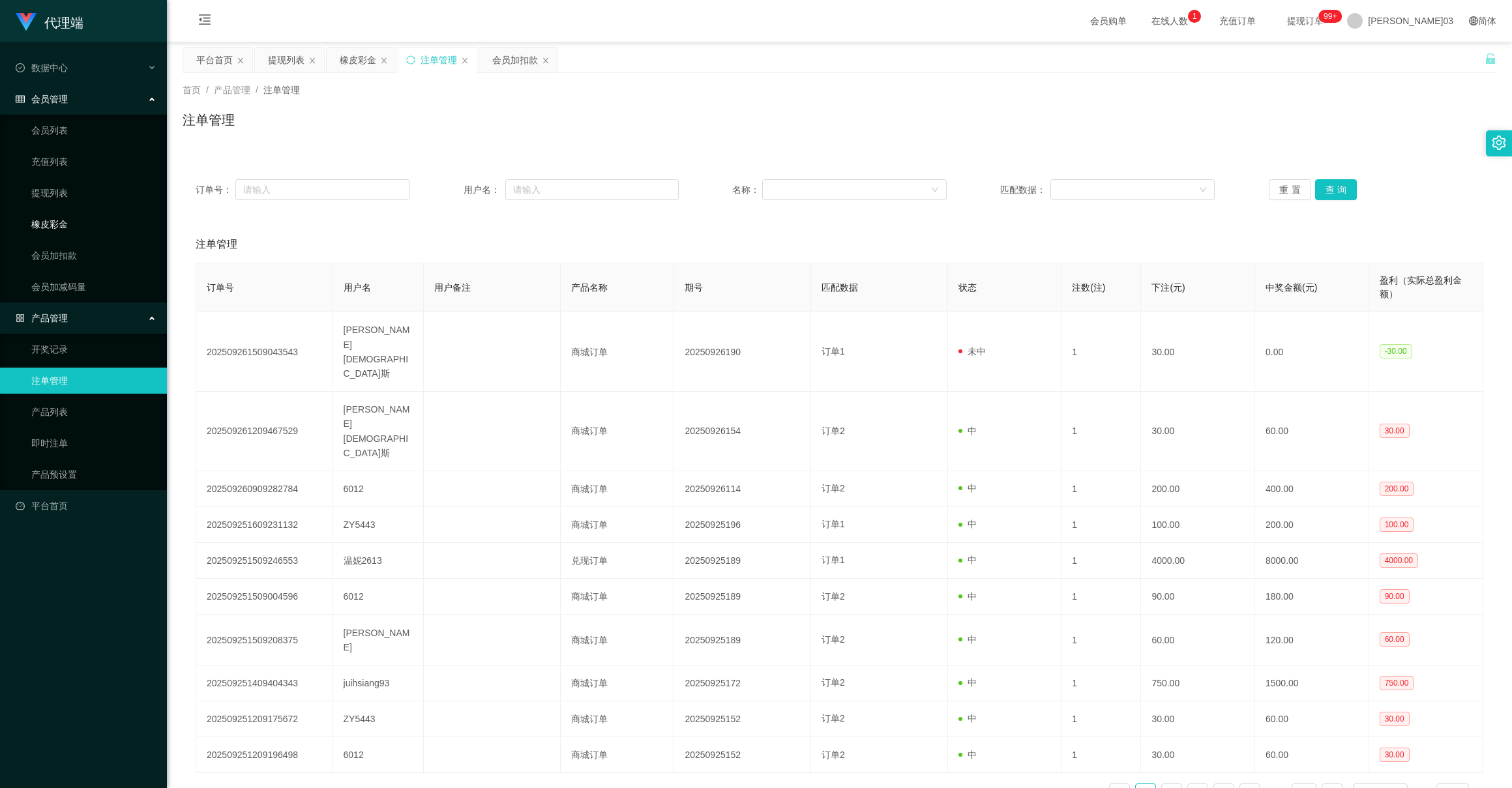
click at [55, 228] on link "橡皮彩金" at bounding box center [94, 224] width 125 height 26
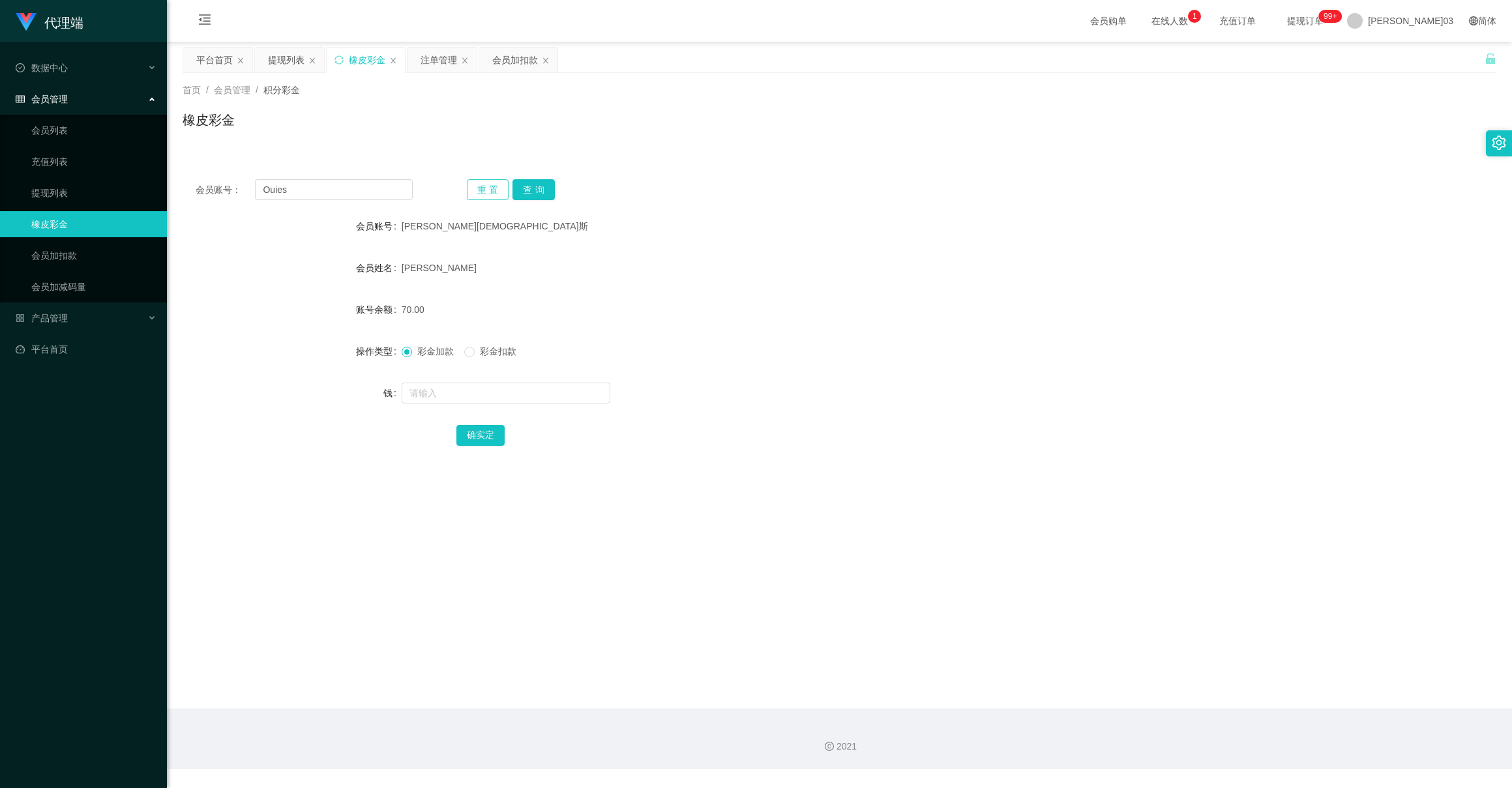
click at [478, 192] on button "重置" at bounding box center [488, 190] width 43 height 21
click at [352, 184] on input "text" at bounding box center [333, 190] width 157 height 21
paste input "Ouies"
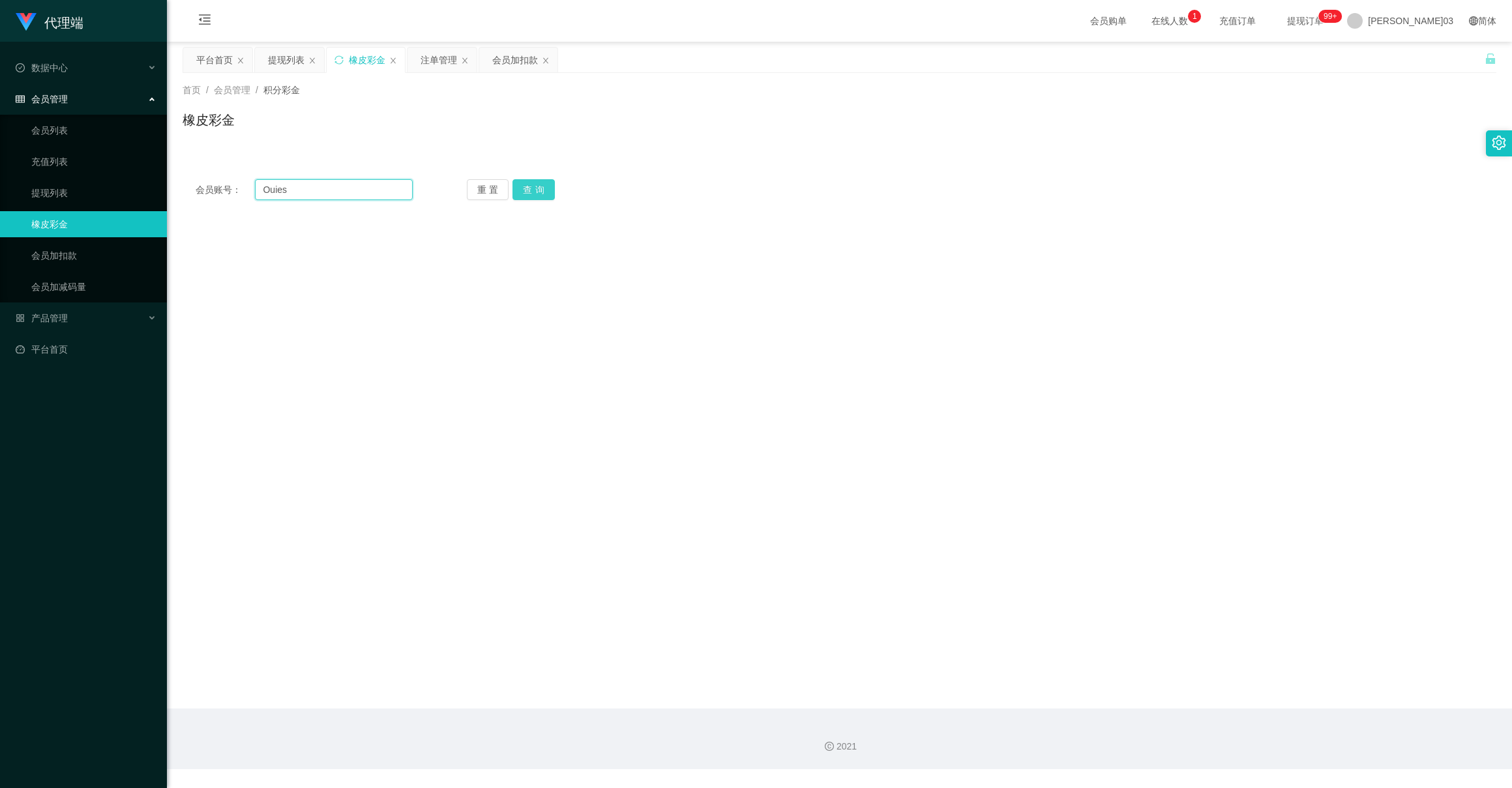
type input "Ouies"
click at [520, 187] on button "查询" at bounding box center [534, 190] width 43 height 21
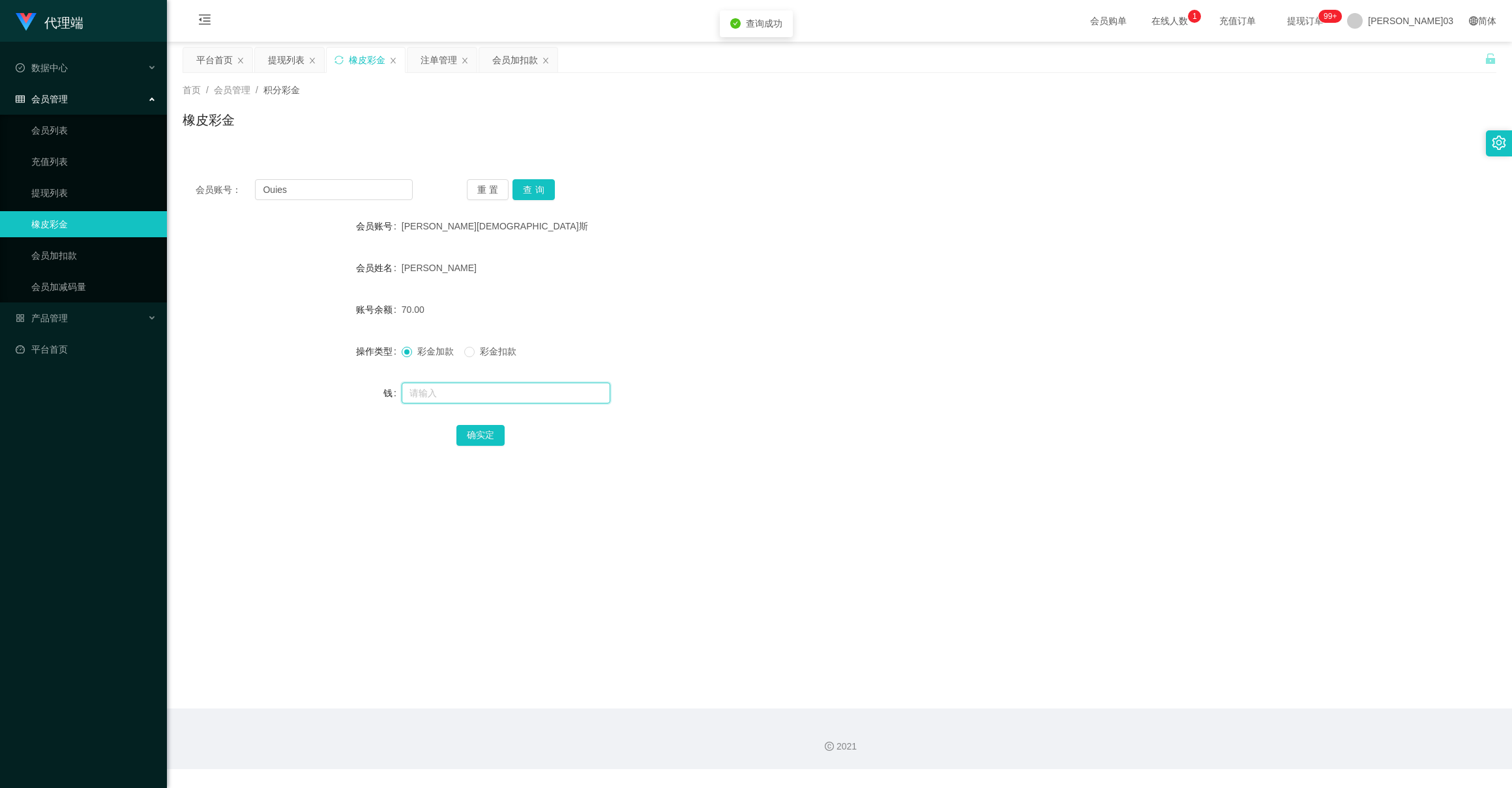
click at [419, 396] on input "text" at bounding box center [506, 393] width 209 height 21
type input "200"
click at [260, 272] on div "会员姓名" at bounding box center [292, 268] width 219 height 26
click at [728, 578] on main "关闭门户 关闭右侧 关闭其他 刷新页面 平台首页 提现列表 橡皮彩金 注单管理 会员加扣款 首页 / 会员管理 / 积分彩金 / 橡皮彩金 会员账号： Oui…" at bounding box center [839, 376] width 1345 height 667
click at [440, 393] on input "200" at bounding box center [506, 393] width 209 height 21
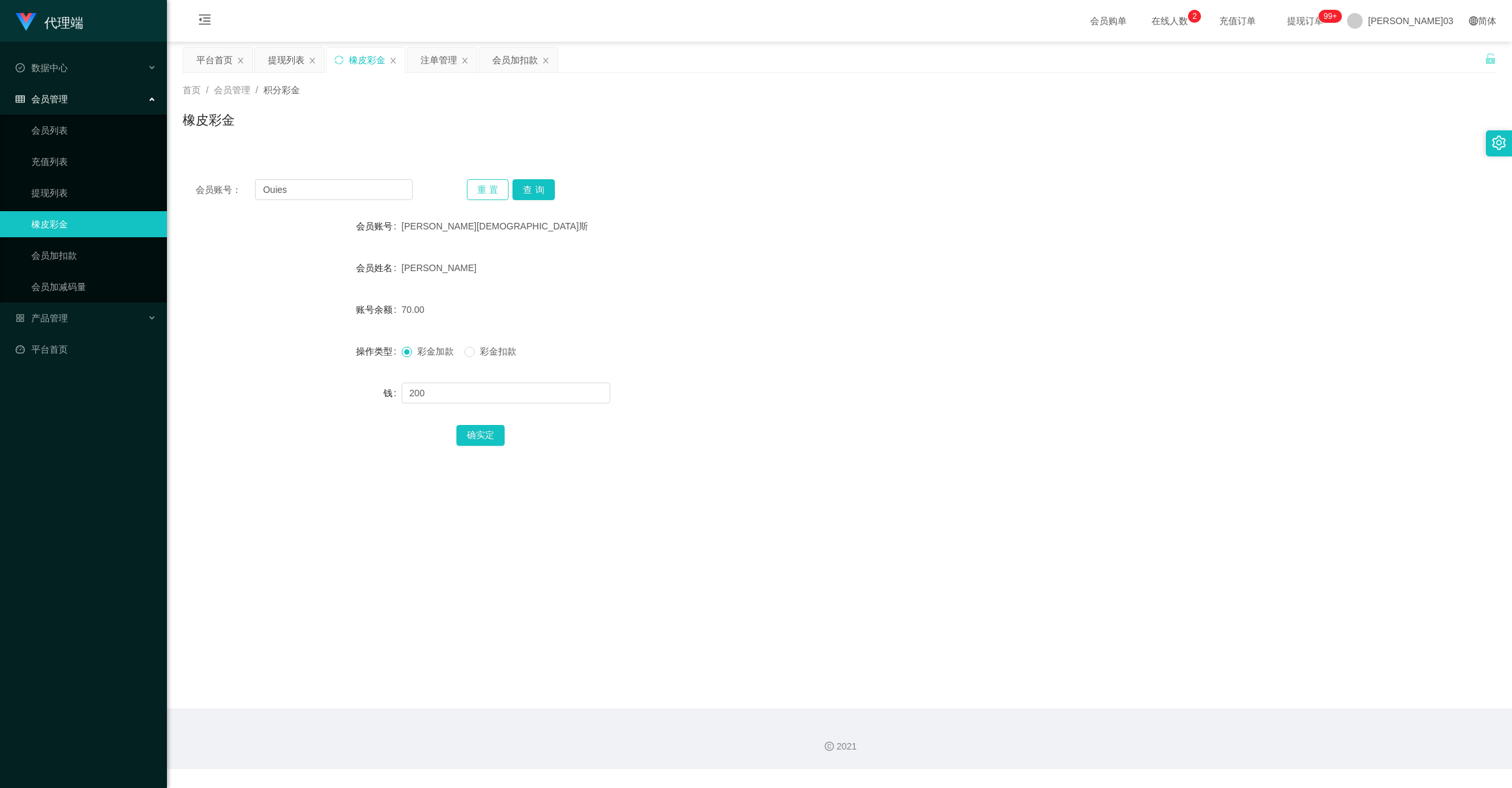
click at [488, 185] on button "重置" at bounding box center [488, 190] width 43 height 21
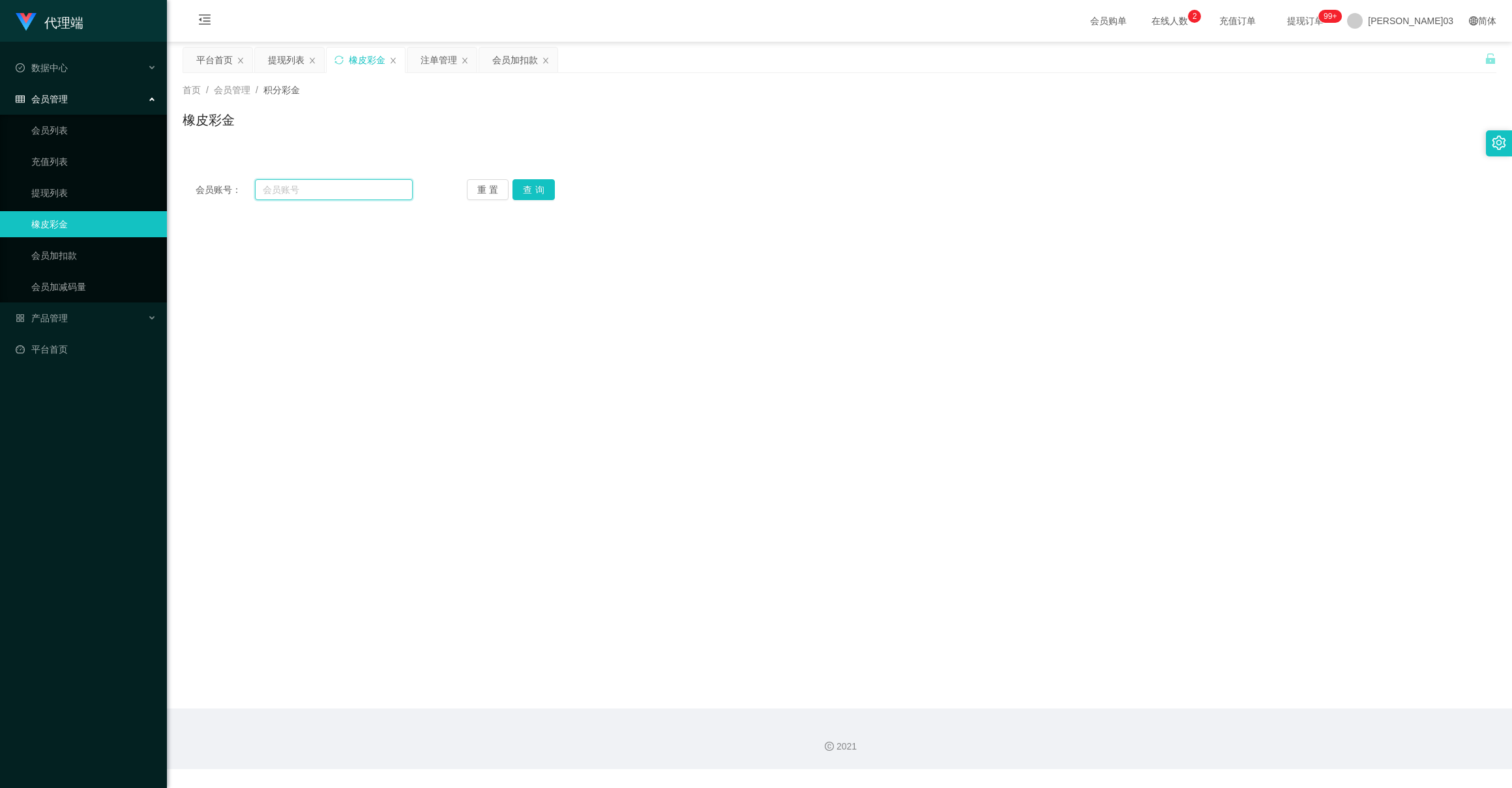
click at [366, 192] on input "text" at bounding box center [333, 190] width 157 height 21
paste input "Ouies"
type input "Ouies"
click at [525, 184] on button "查询" at bounding box center [534, 190] width 43 height 21
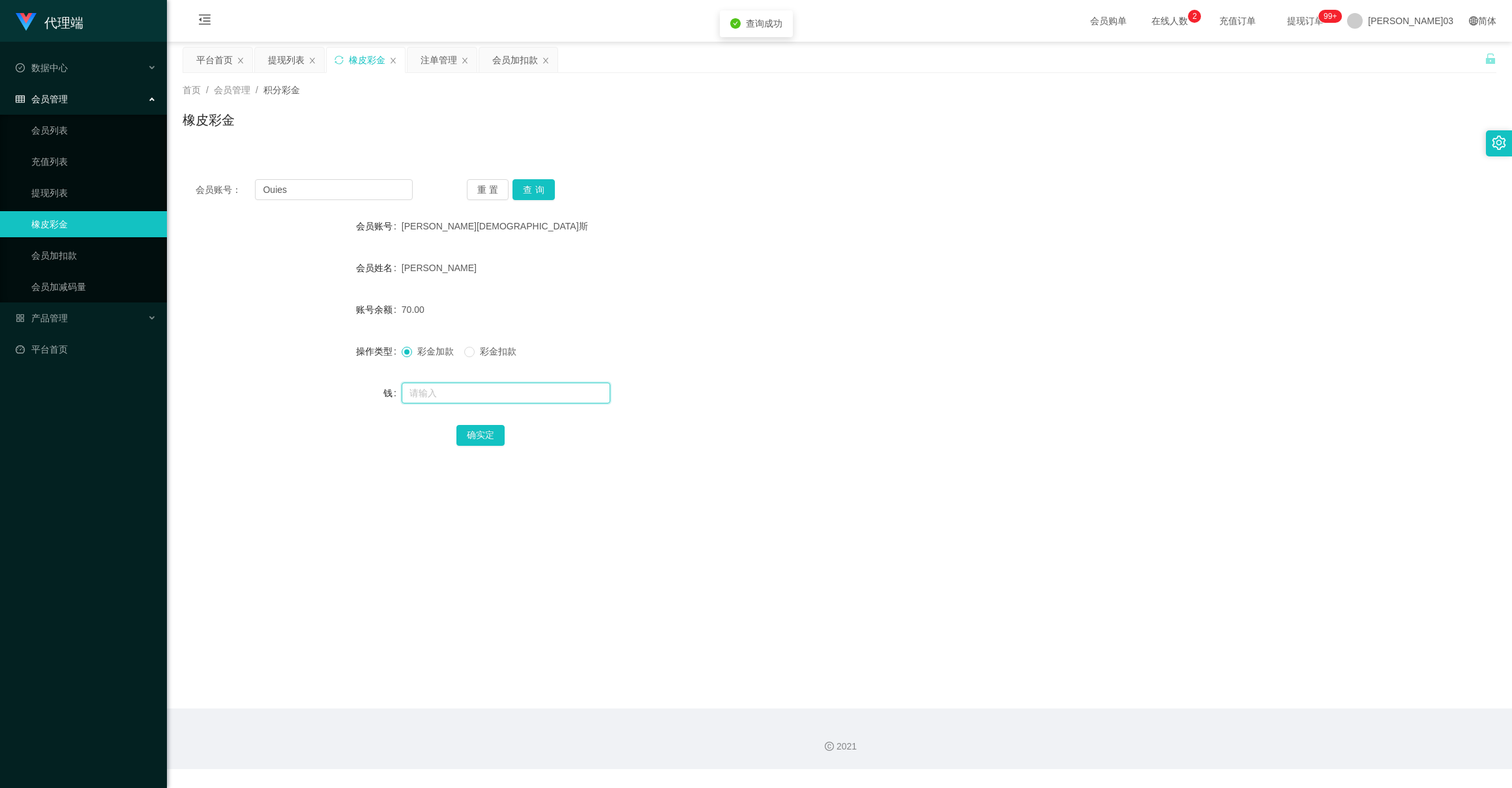
click at [477, 393] on input "text" at bounding box center [506, 393] width 209 height 21
type input "200"
click at [298, 579] on main "关闭门户 关闭右侧 关闭其他 刷新页面 平台首页 提现列表 橡皮彩金 注单管理 会员加扣款 首页 / 会员管理 / 积分彩金 / 橡皮彩金 会员账号： Oui…" at bounding box center [839, 376] width 1345 height 667
click at [781, 192] on div "会员账号： Ouies 重置 查询" at bounding box center [839, 190] width 1314 height 21
click at [317, 660] on main "关闭门户 关闭右侧 关闭其他 刷新页面 平台首页 提现列表 橡皮彩金 注单管理 会员加扣款 首页 / 会员管理 / 积分彩金 / 橡皮彩金 会员账号： Oui…" at bounding box center [839, 376] width 1345 height 667
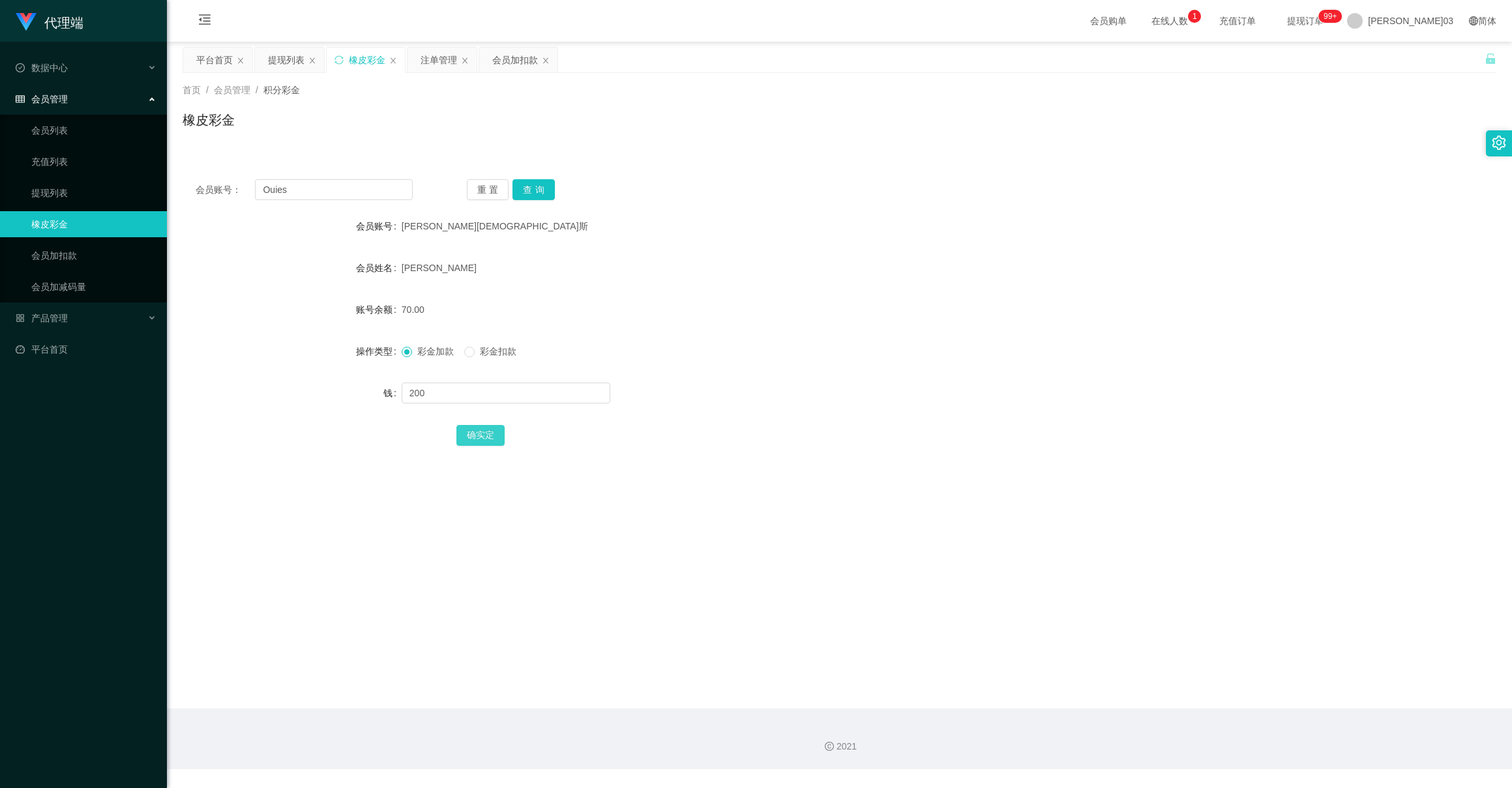
click at [476, 437] on button "确实定" at bounding box center [481, 435] width 48 height 21
click at [485, 188] on button "重置" at bounding box center [488, 190] width 43 height 21
click at [332, 182] on input "text" at bounding box center [333, 190] width 157 height 21
click at [325, 188] on input "text" at bounding box center [333, 190] width 157 height 21
click at [297, 186] on input "text" at bounding box center [333, 190] width 157 height 21
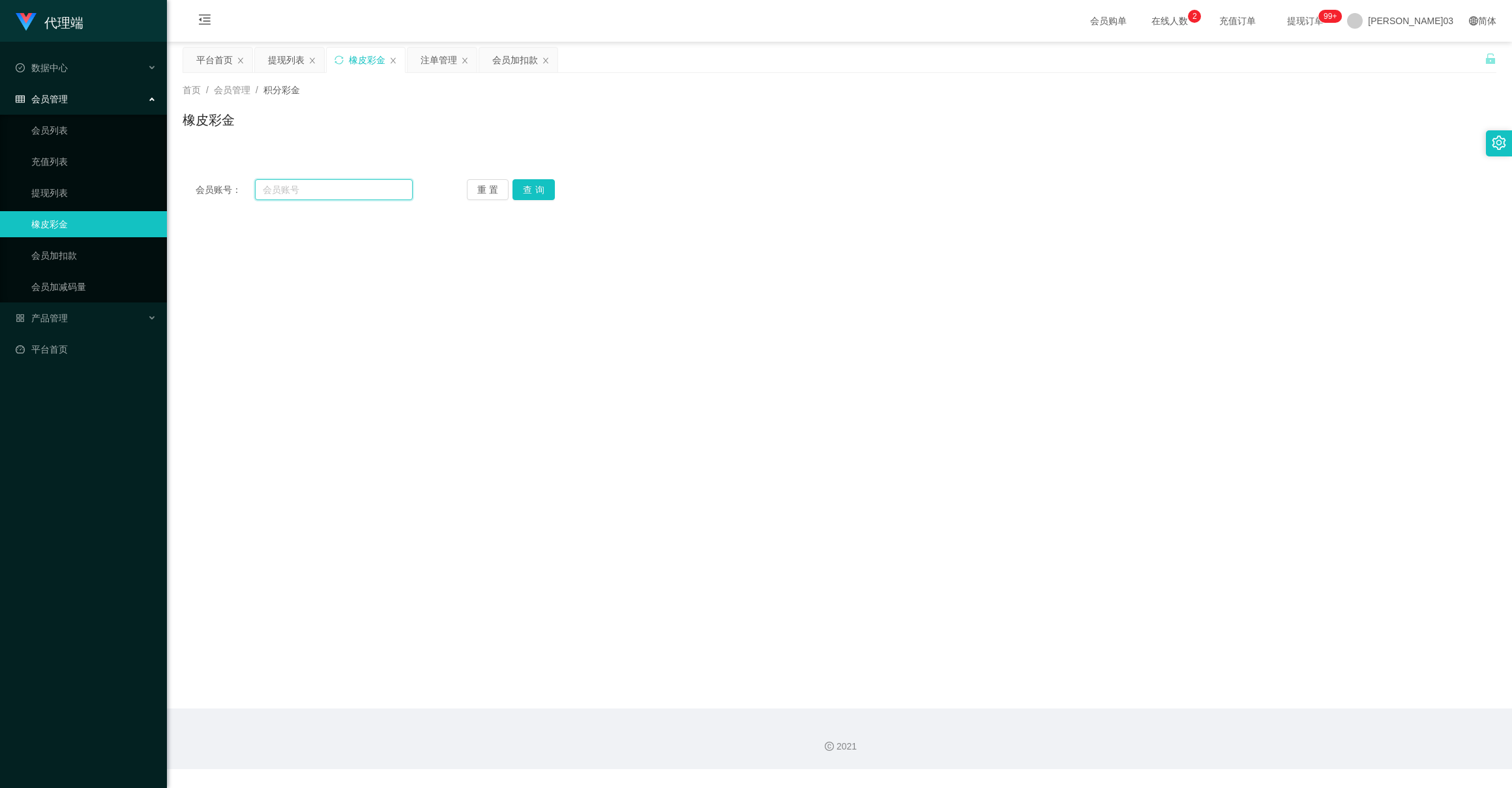
paste input "Ouies"
type input "Ouies"
click at [531, 188] on button "查询" at bounding box center [534, 190] width 43 height 21
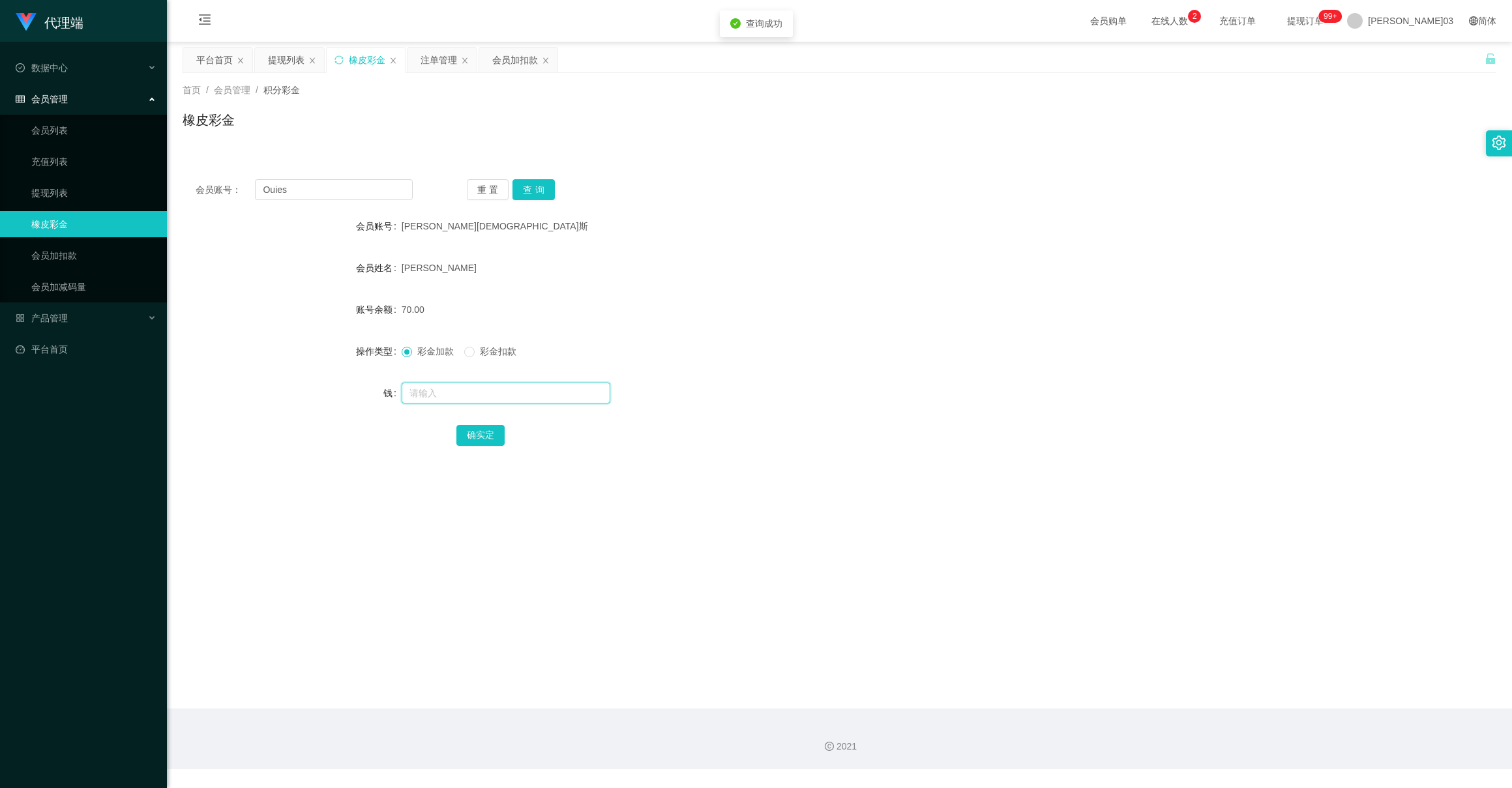
click at [419, 390] on input "text" at bounding box center [506, 393] width 209 height 21
type input "200"
click at [476, 430] on button "确实定" at bounding box center [481, 435] width 48 height 21
drag, startPoint x: 833, startPoint y: 212, endPoint x: 518, endPoint y: 146, distance: 321.8
click at [833, 212] on div "会员账号： Ouies 重置 查询 会员账号 欧伊斯 会员姓名 拉维尼亚·欧伊·西恩 账号余额 70.00 操作类型 彩金加款 彩金扣款 钱 确实定" at bounding box center [839, 321] width 1314 height 310
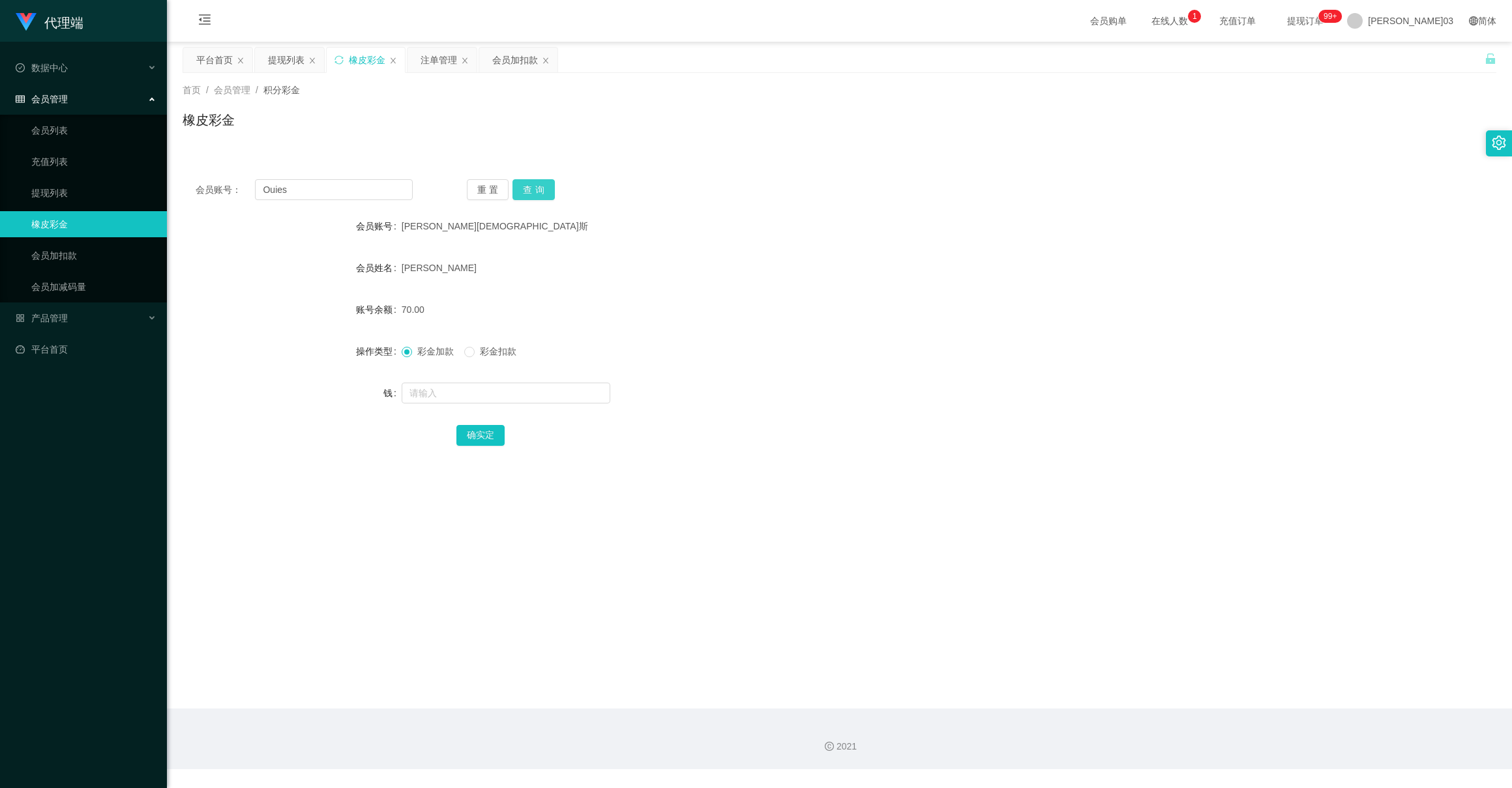
click at [536, 195] on button "查询" at bounding box center [534, 190] width 43 height 21
drag, startPoint x: 337, startPoint y: 184, endPoint x: 333, endPoint y: 194, distance: 10.8
click at [337, 184] on input "Ouies" at bounding box center [333, 190] width 157 height 21
click at [76, 252] on link "会员加扣款" at bounding box center [94, 256] width 125 height 26
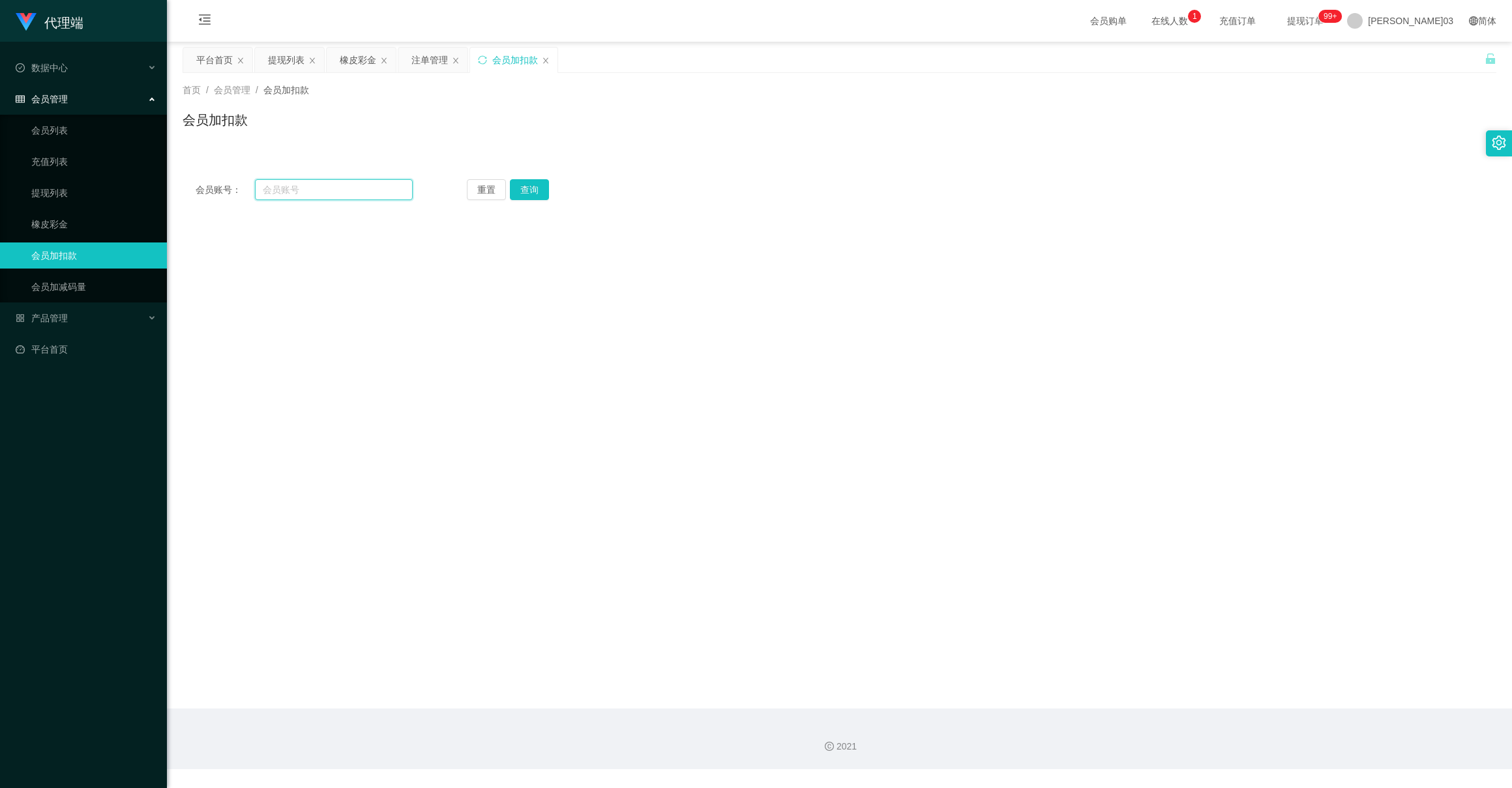
click at [293, 188] on input "text" at bounding box center [333, 190] width 157 height 21
paste input "Ouies"
type input "Ouies"
click at [525, 190] on button "查询" at bounding box center [534, 190] width 43 height 21
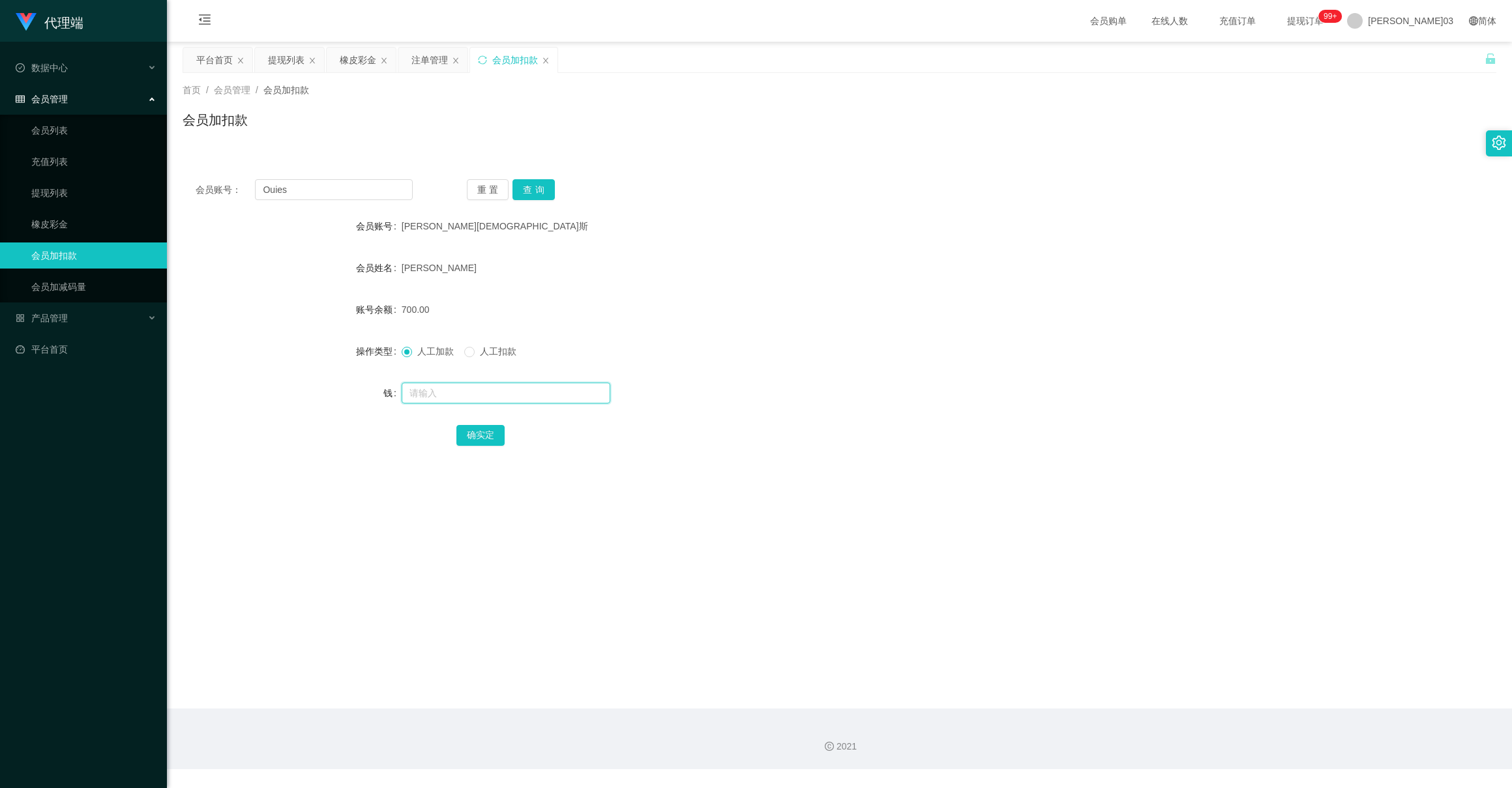
click at [434, 389] on input "text" at bounding box center [506, 393] width 209 height 21
click at [454, 400] on input "text" at bounding box center [506, 393] width 209 height 21
type input "430"
click at [476, 434] on button "确实定" at bounding box center [481, 435] width 48 height 21
click at [539, 196] on button "查询" at bounding box center [534, 190] width 43 height 21
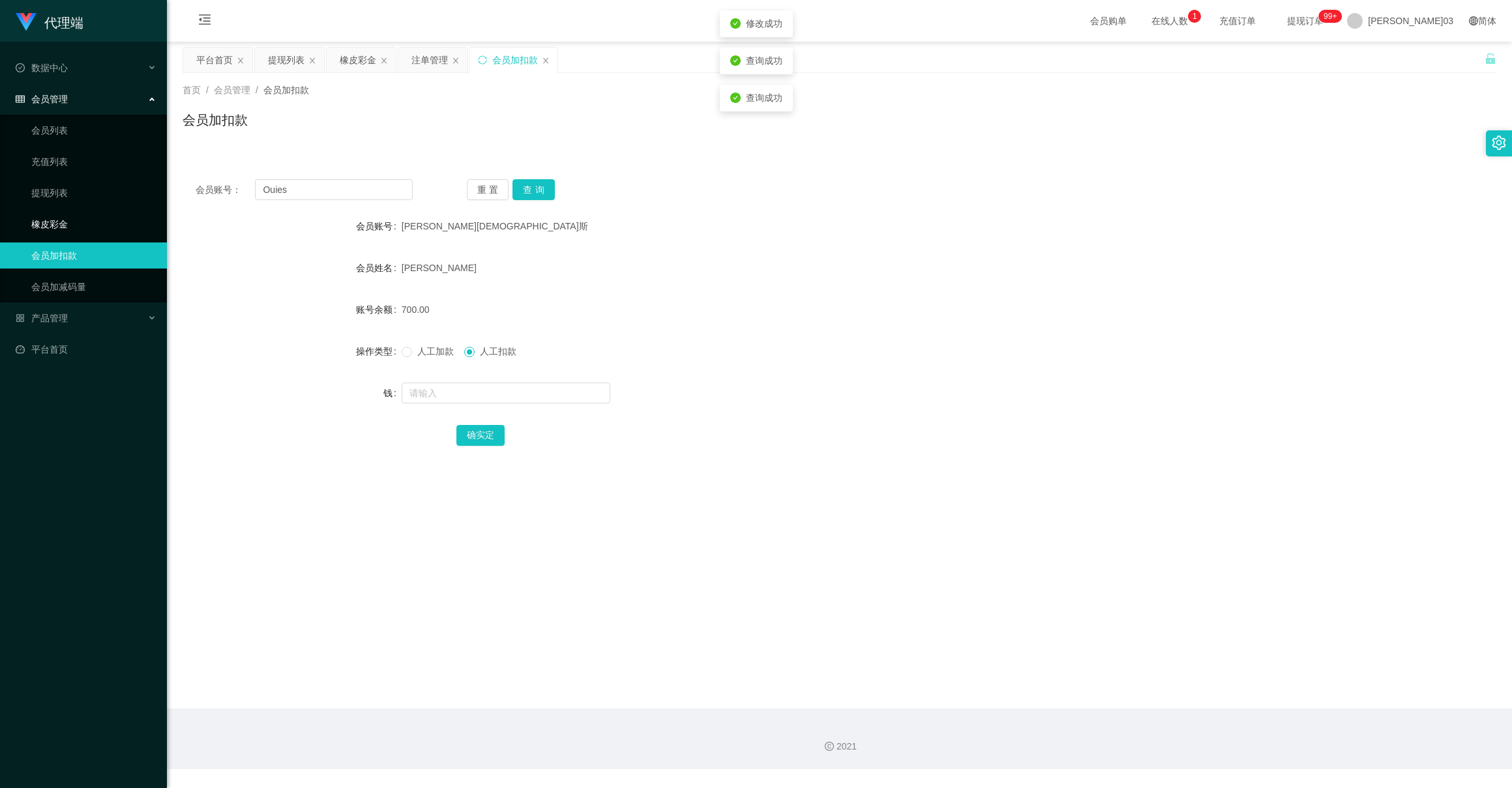
click at [60, 214] on link "橡皮彩金" at bounding box center [94, 224] width 125 height 26
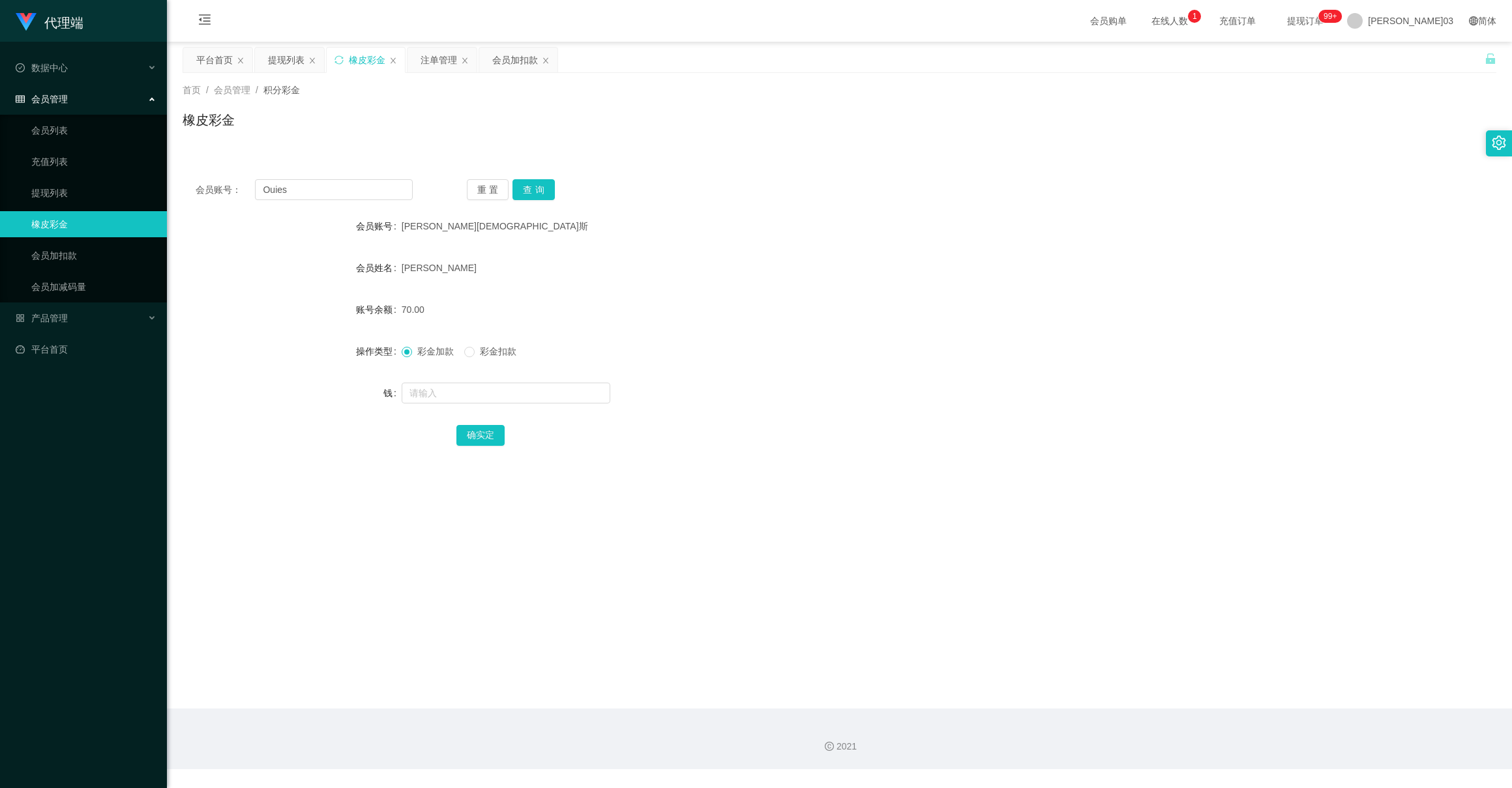
click at [358, 204] on div "会员账号： Ouies 重置 查询 会员账号 欧伊斯 会员姓名 拉维尼亚·欧伊·西恩 账号余额 70.00 操作类型 彩金加款 彩金扣款 钱 确实定" at bounding box center [839, 321] width 1314 height 310
drag, startPoint x: 376, startPoint y: 196, endPoint x: 343, endPoint y: 192, distance: 33.2
click at [376, 196] on input "Ouies" at bounding box center [333, 190] width 157 height 21
click at [536, 190] on button "查询" at bounding box center [534, 190] width 43 height 21
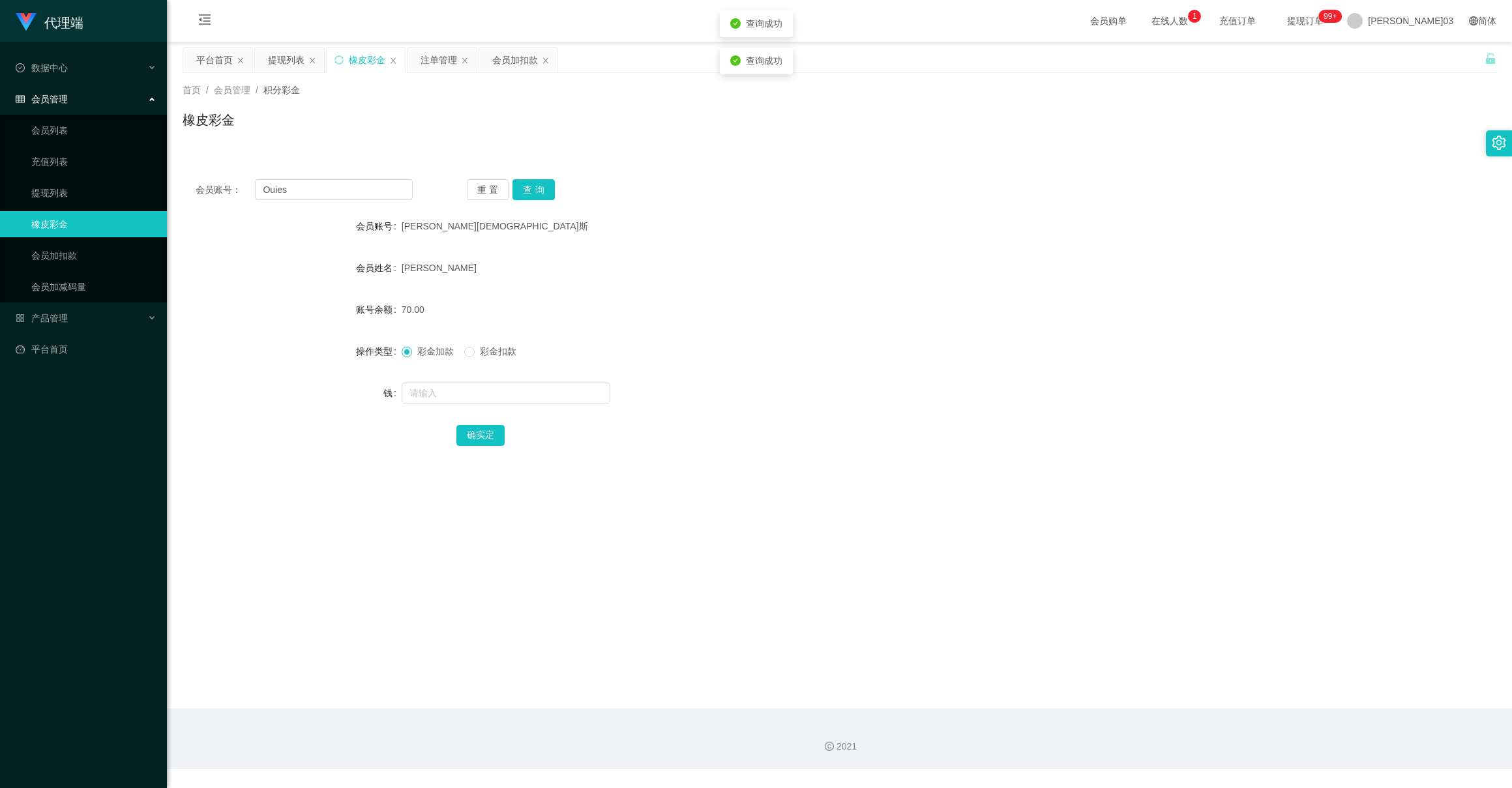
click at [921, 190] on div "会员账号： Ouies 重置 查询" at bounding box center [839, 190] width 1314 height 21
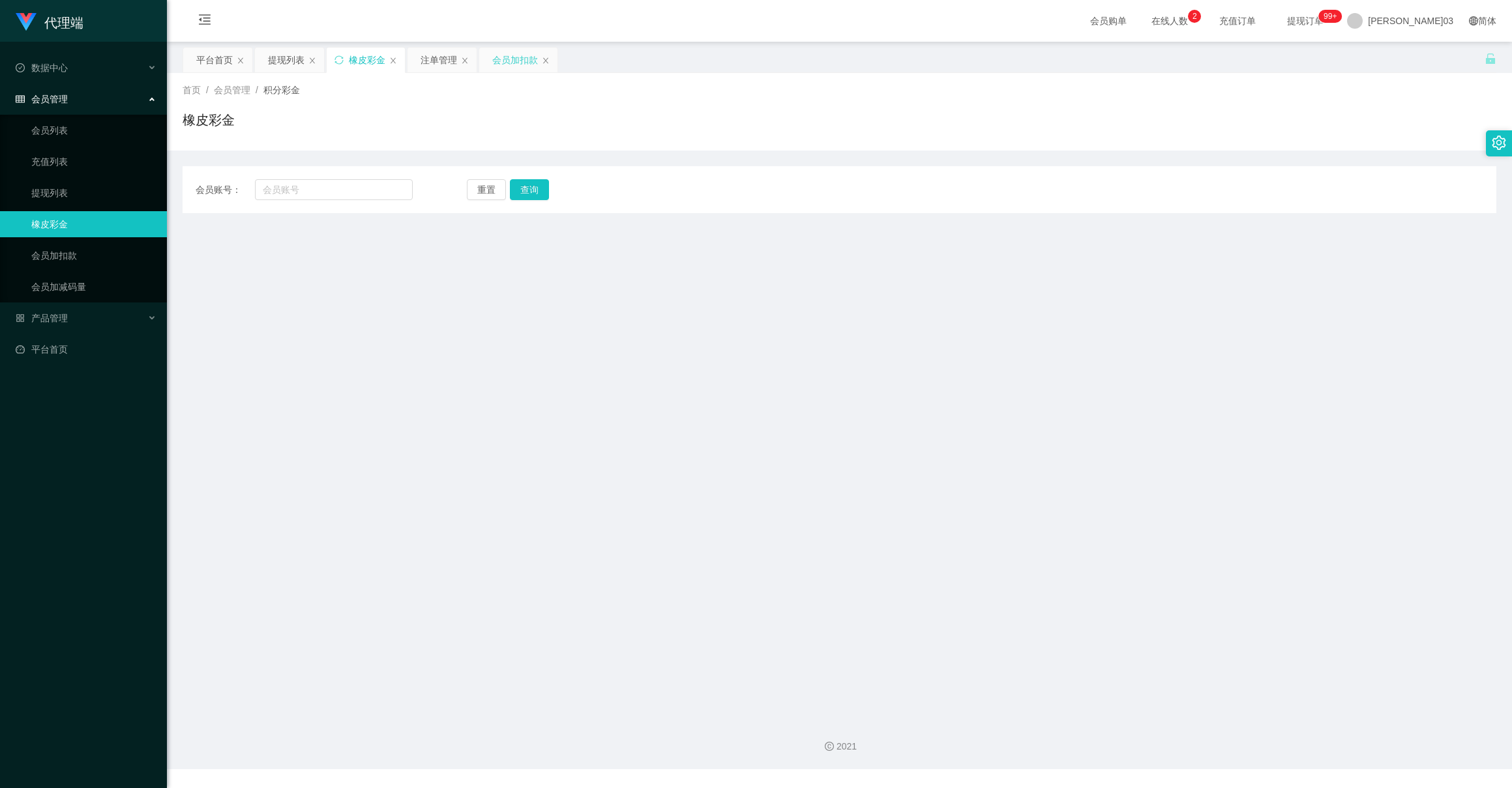
click at [513, 60] on font "会员加扣款" at bounding box center [515, 60] width 45 height 11
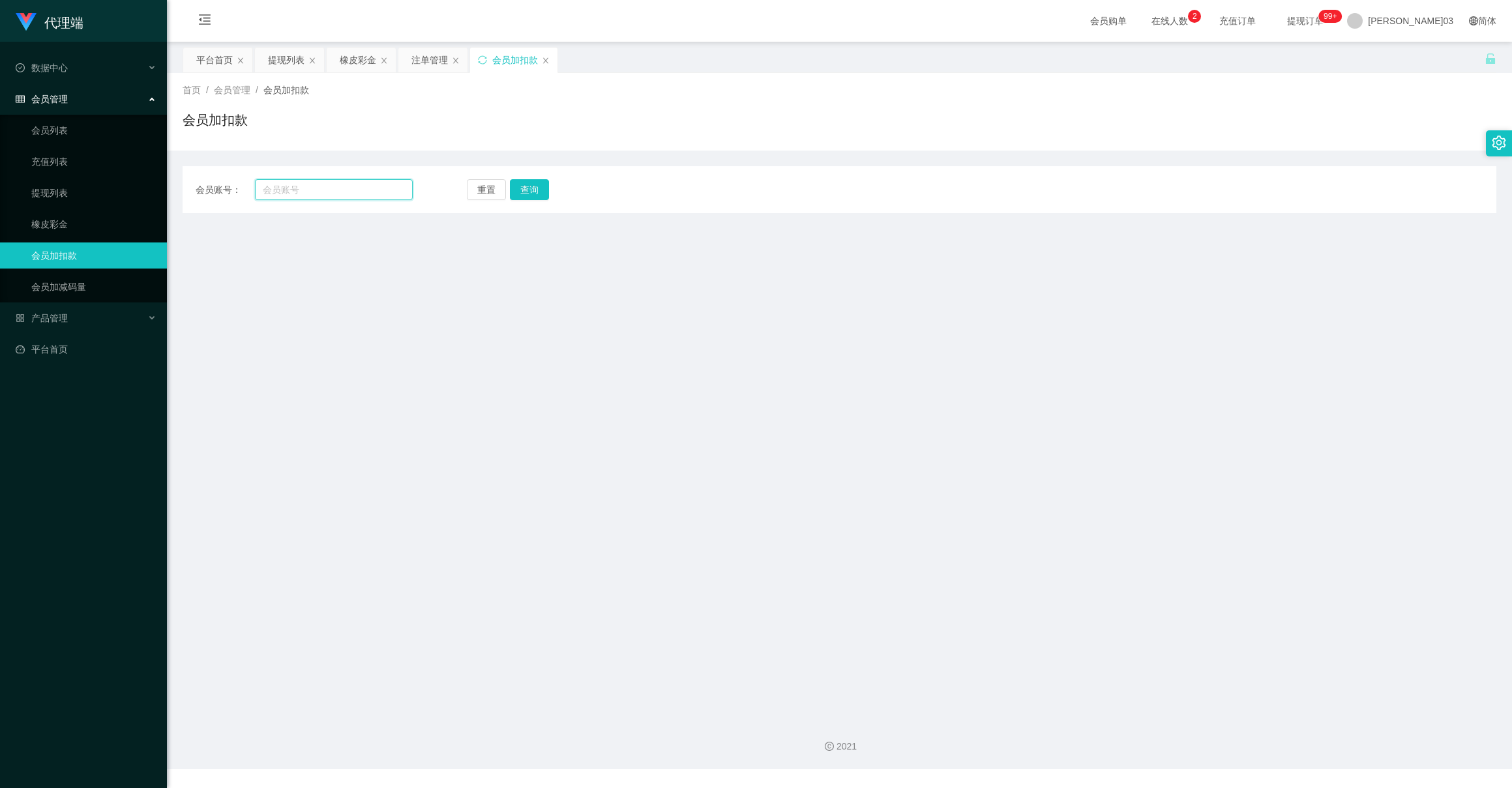
click at [351, 192] on input "text" at bounding box center [333, 190] width 157 height 21
paste input "Ouies"
type input "Ouies"
click at [531, 186] on button "查询" at bounding box center [534, 190] width 43 height 21
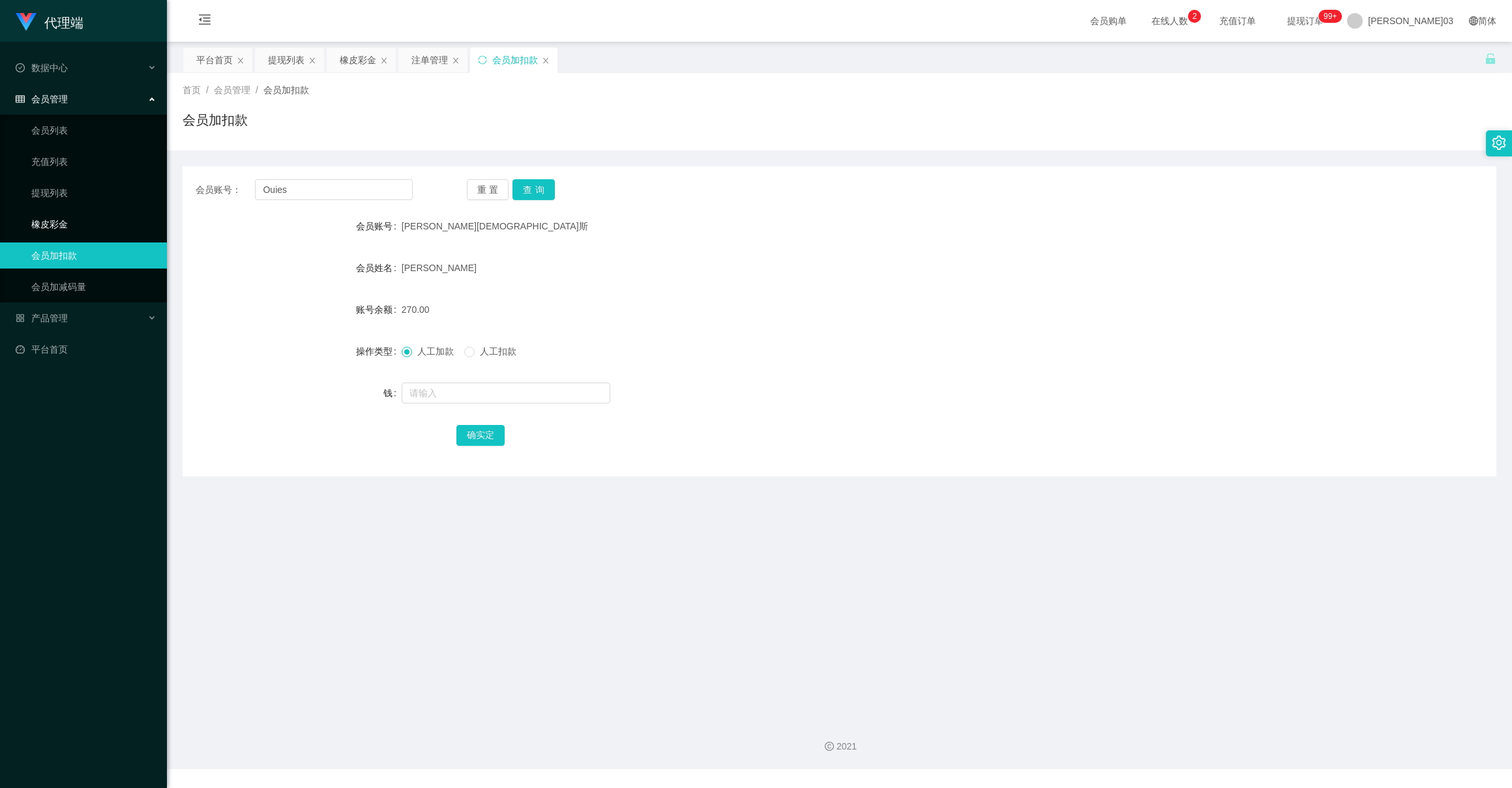
click at [98, 212] on link "橡皮彩金" at bounding box center [94, 224] width 125 height 26
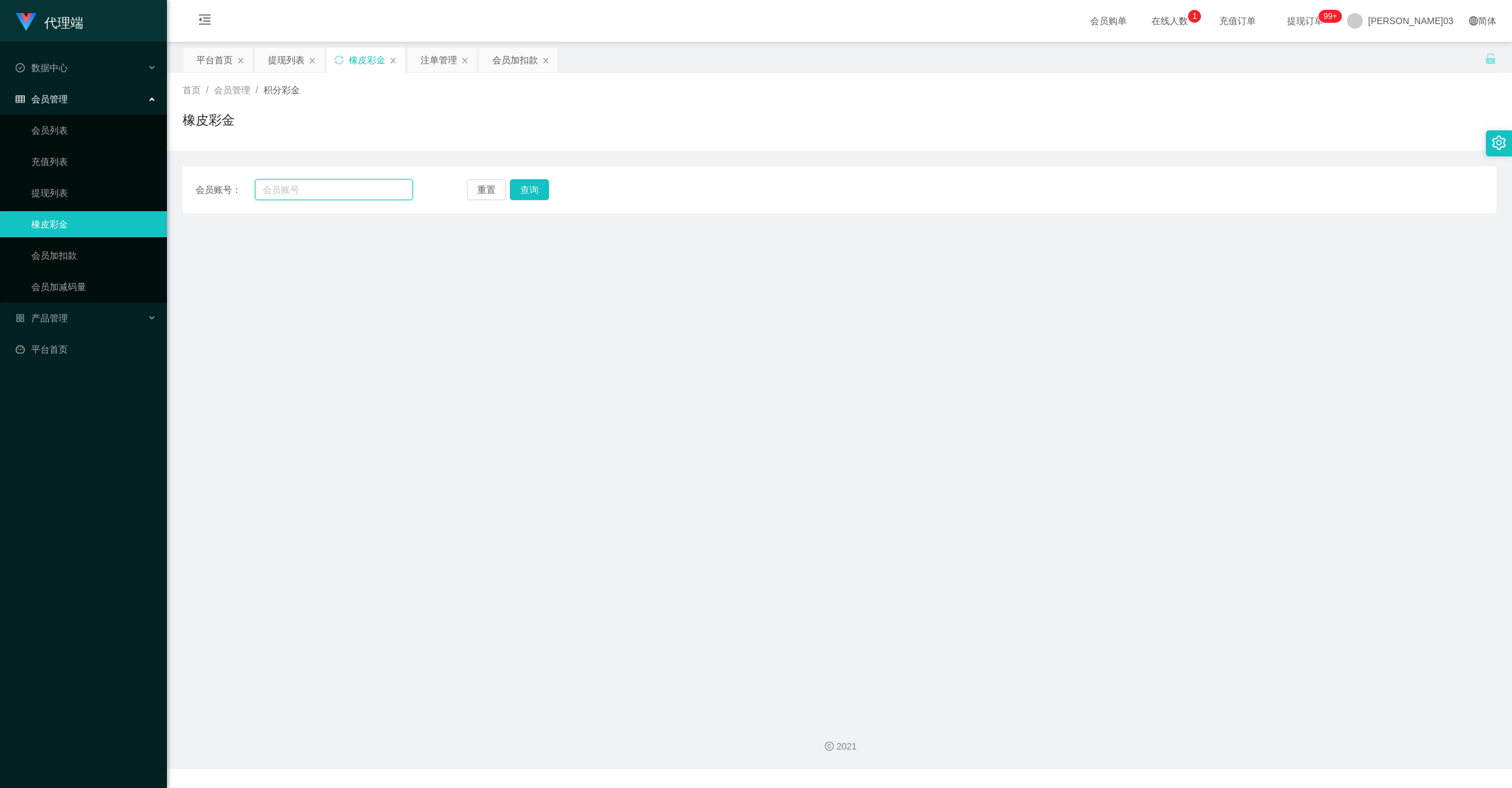
click at [345, 196] on input "text" at bounding box center [333, 190] width 157 height 21
paste input "Ouies"
type input "Ouies"
click at [532, 185] on button "查询" at bounding box center [534, 190] width 43 height 21
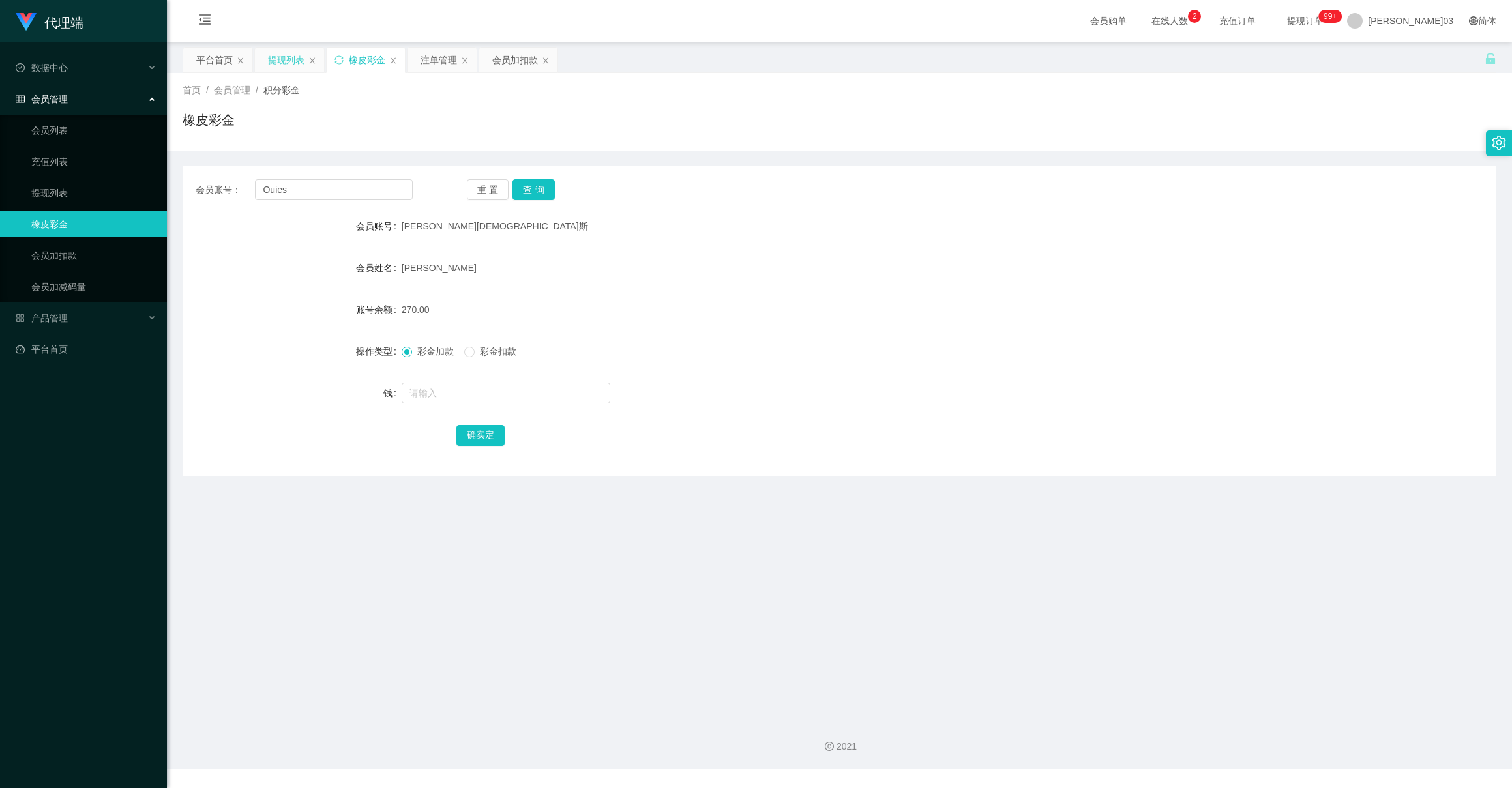
click at [292, 55] on font "提现列表" at bounding box center [285, 60] width 36 height 11
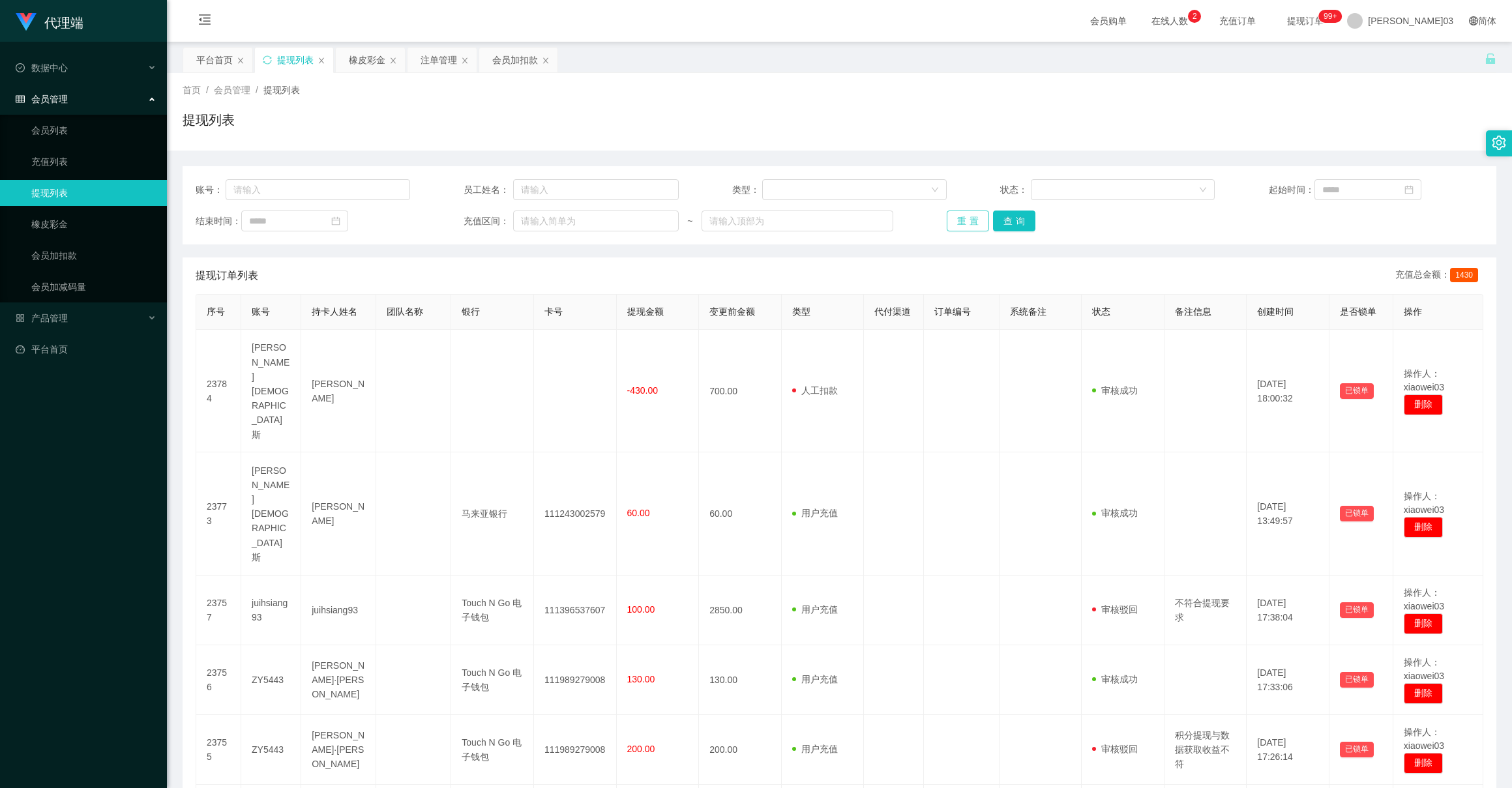
click at [953, 221] on button "重置" at bounding box center [968, 221] width 43 height 21
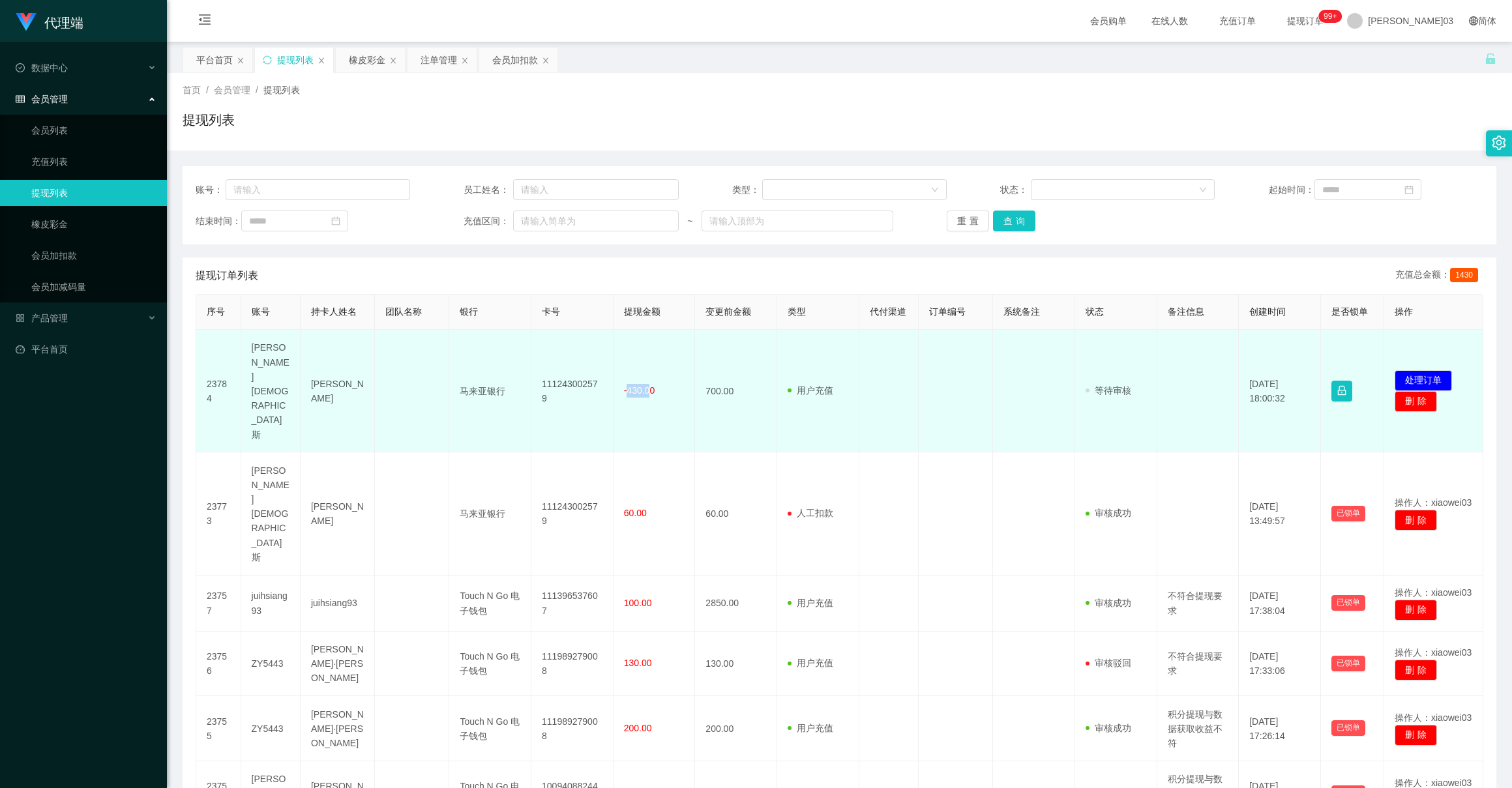
drag, startPoint x: 624, startPoint y: 356, endPoint x: 646, endPoint y: 364, distance: 23.4
click at [646, 385] on font "-430.00" at bounding box center [639, 390] width 31 height 11
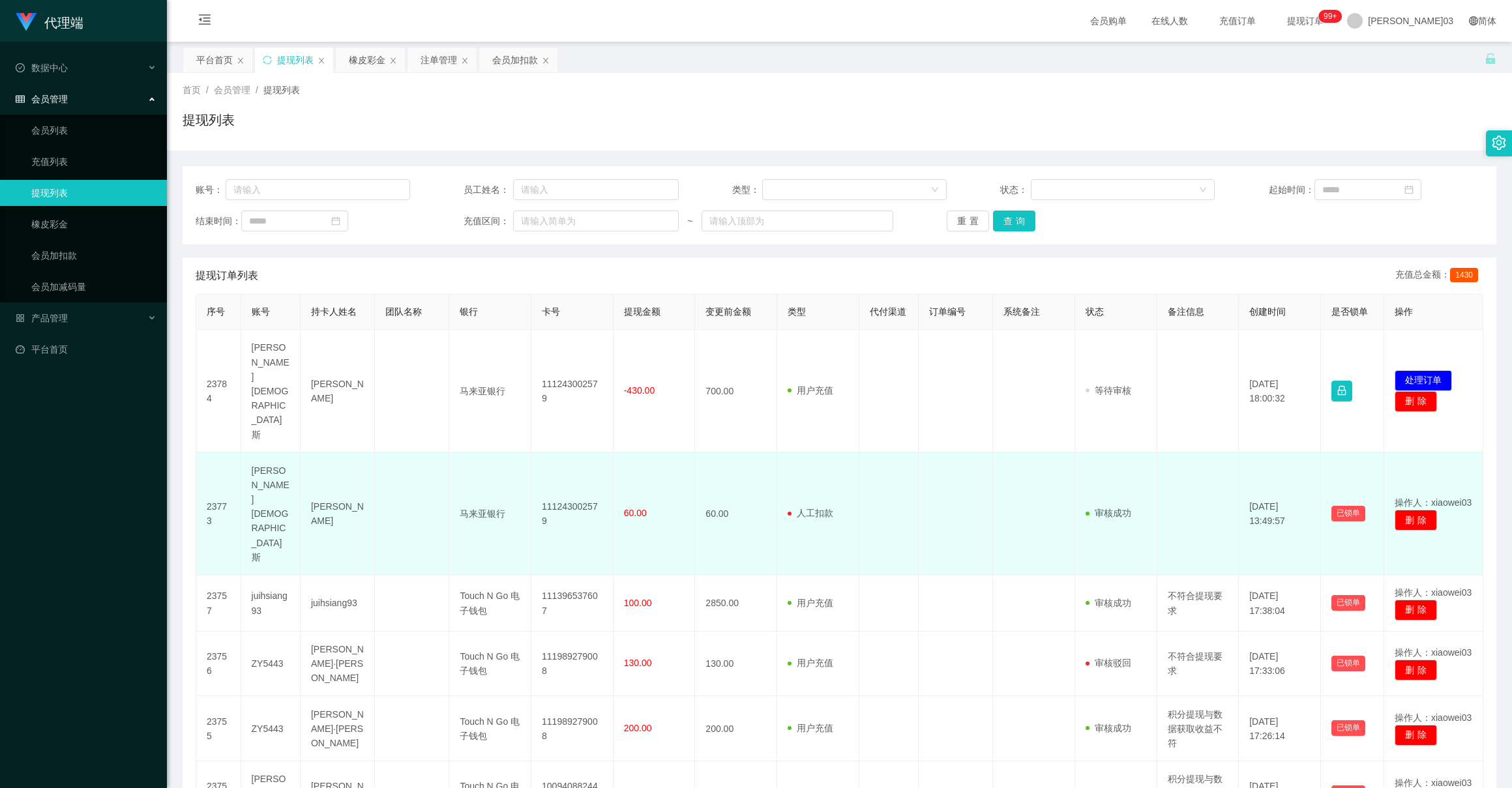
click at [613, 452] on td "60.00" at bounding box center [654, 513] width 82 height 123
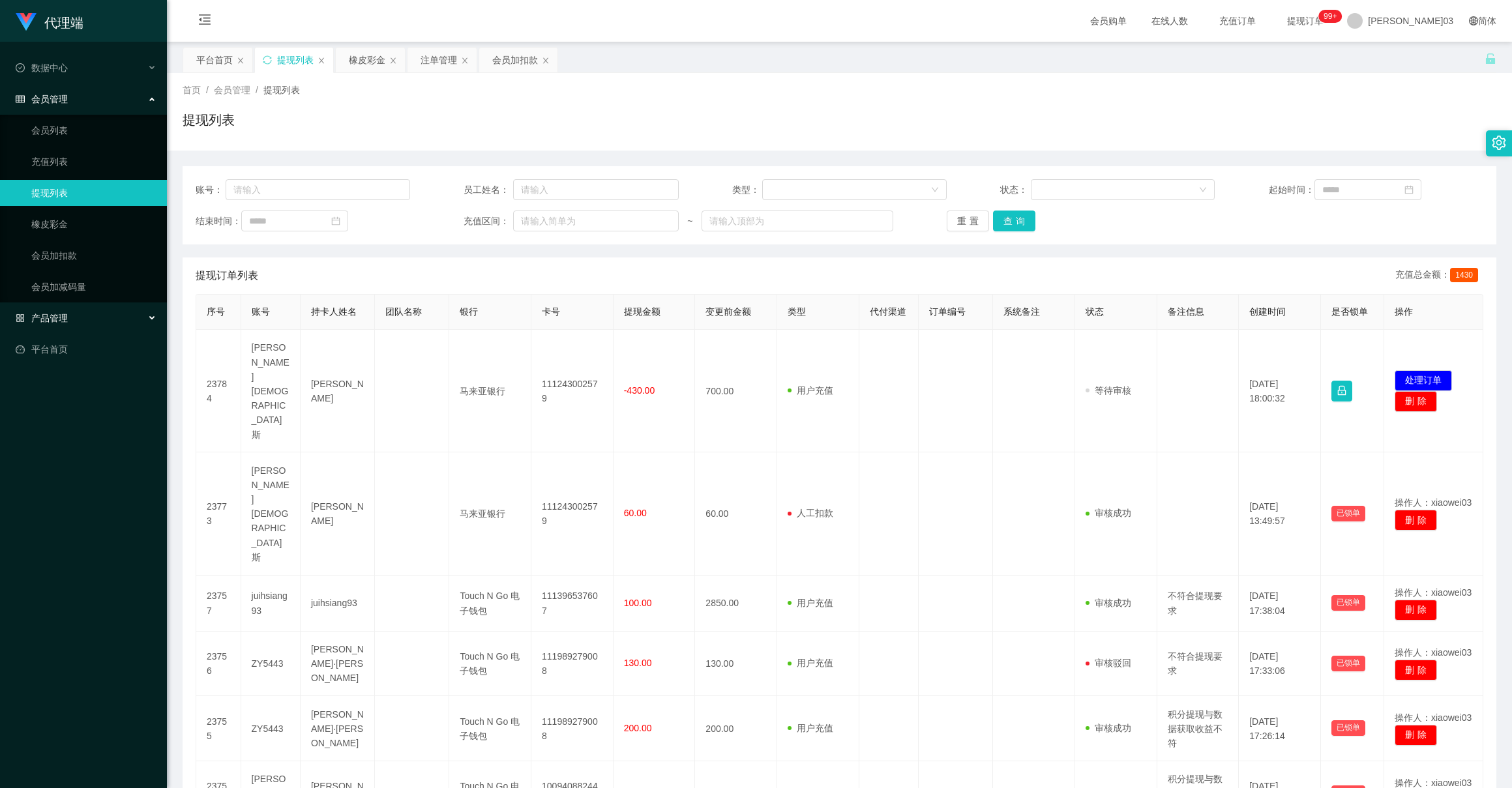
click at [45, 316] on font "产品管理" at bounding box center [49, 318] width 36 height 11
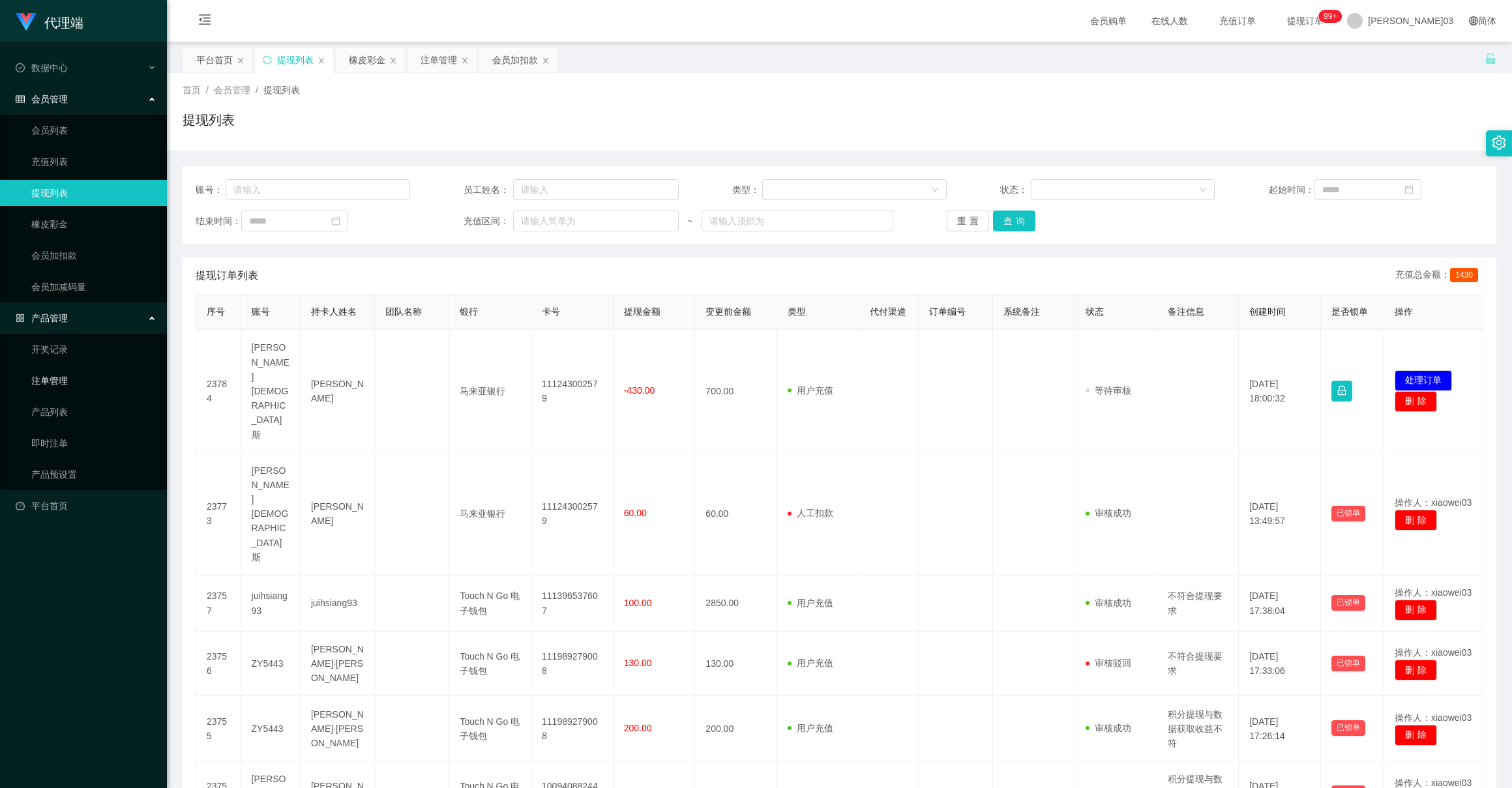
click at [67, 380] on link "注单管理" at bounding box center [94, 381] width 125 height 26
